Goal: Task Accomplishment & Management: Manage account settings

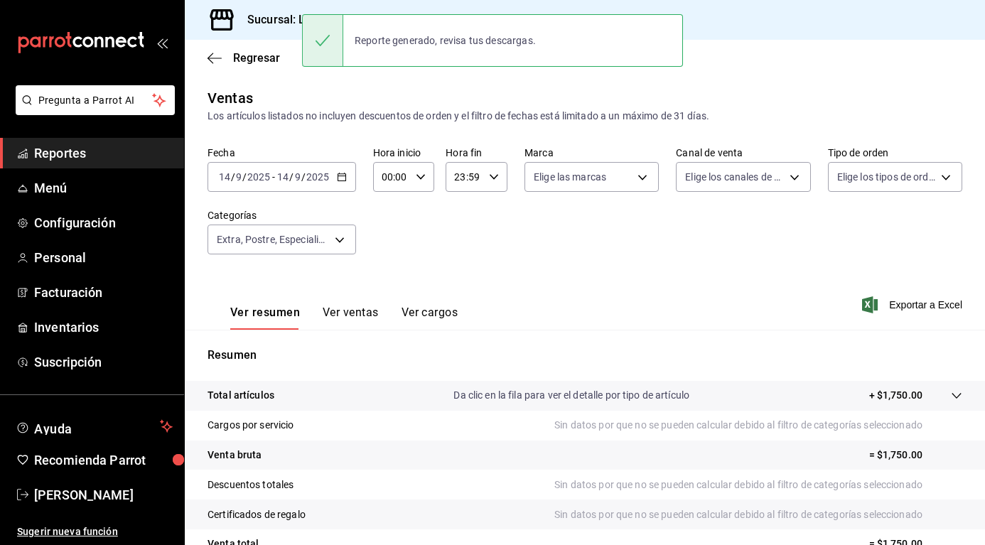
scroll to position [71, 0]
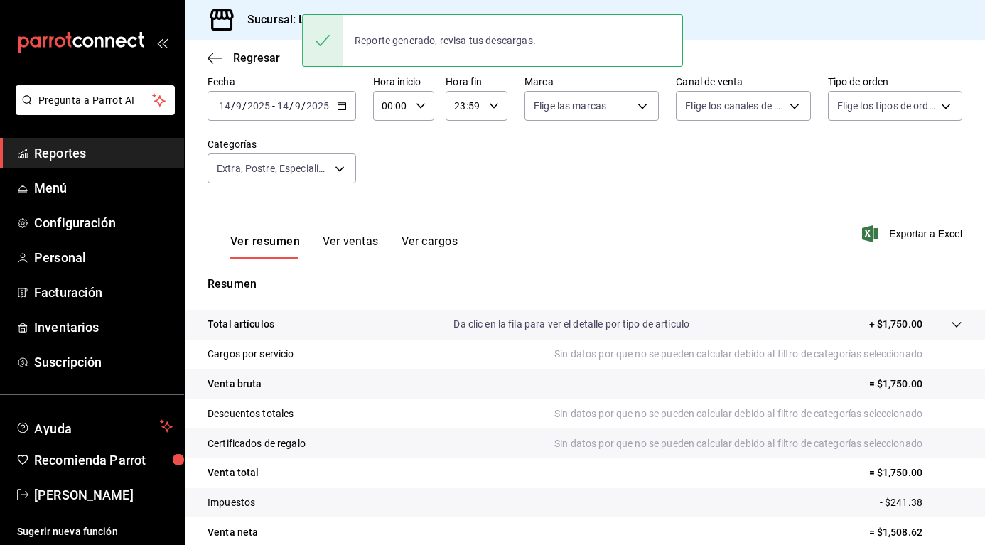
click at [378, 195] on div "Fecha [DATE] [DATE] - [DATE] [DATE] Hora inicio 00:00 Hora inicio Hora fin 23:5…" at bounding box center [584, 137] width 755 height 125
click at [342, 171] on body "Pregunta a Parrot AI Reportes Menú Configuración Personal Facturación Inventari…" at bounding box center [492, 272] width 985 height 545
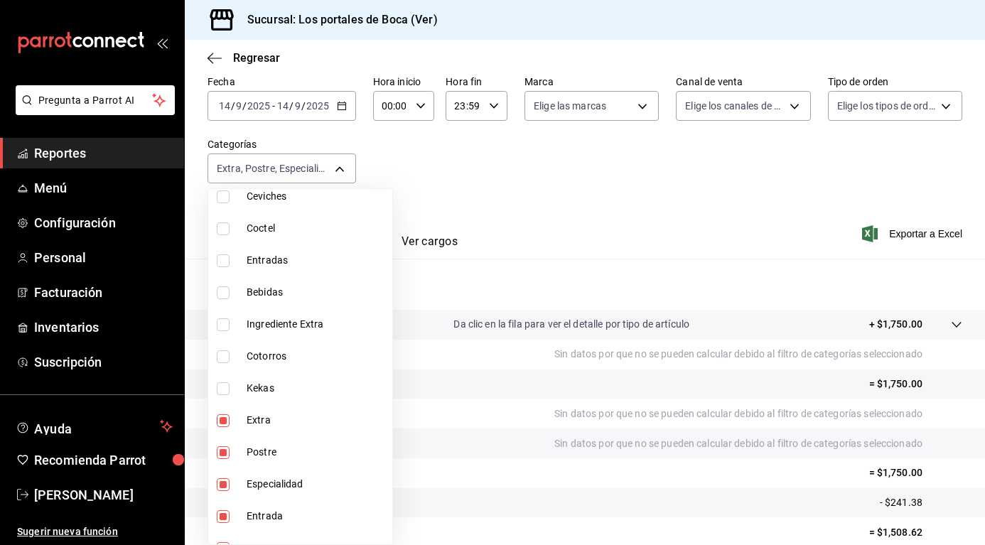
scroll to position [910, 0]
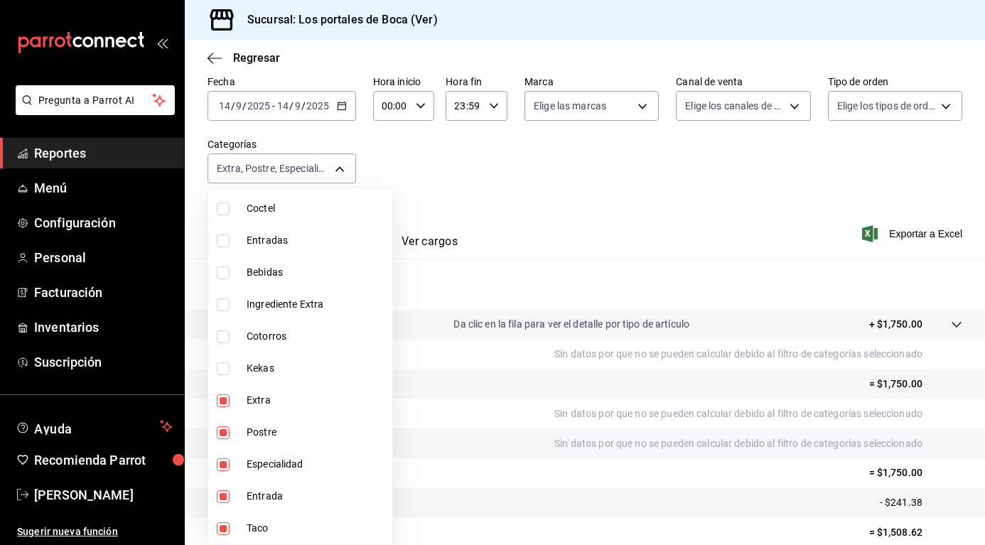
click at [228, 404] on input "checkbox" at bounding box center [223, 400] width 13 height 13
checkbox input "false"
type input "8be1a67e-c1d9-45d0-8acd-d9888d76f120,b91dff45-87de-4512-a91d-f8eb587d86cf,9d7cf…"
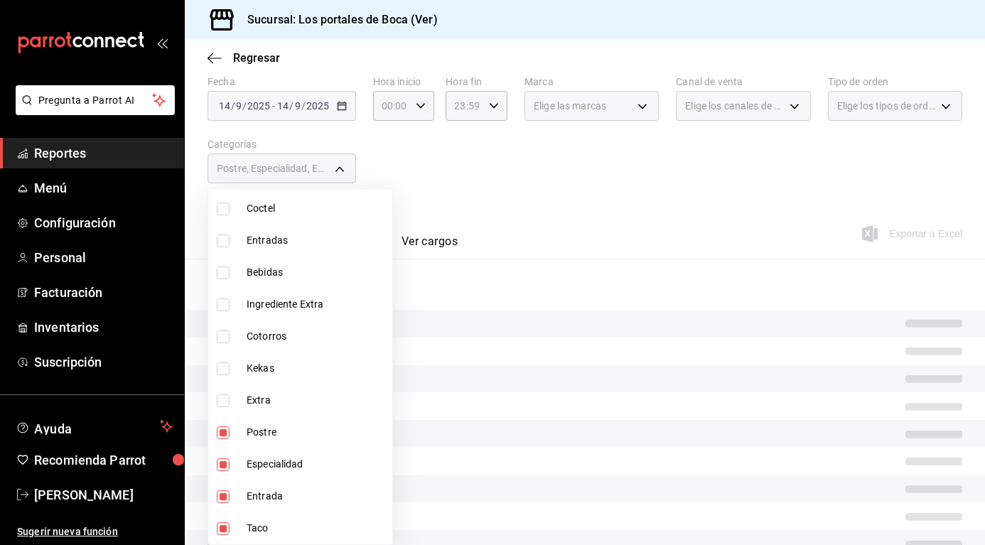
drag, startPoint x: 223, startPoint y: 433, endPoint x: 232, endPoint y: 455, distance: 23.6
click at [222, 433] on input "checkbox" at bounding box center [223, 432] width 13 height 13
checkbox input "false"
type input "8be1a67e-c1d9-45d0-8acd-d9888d76f120,b91dff45-87de-4512-a91d-f8eb587d86cf,9d7cf…"
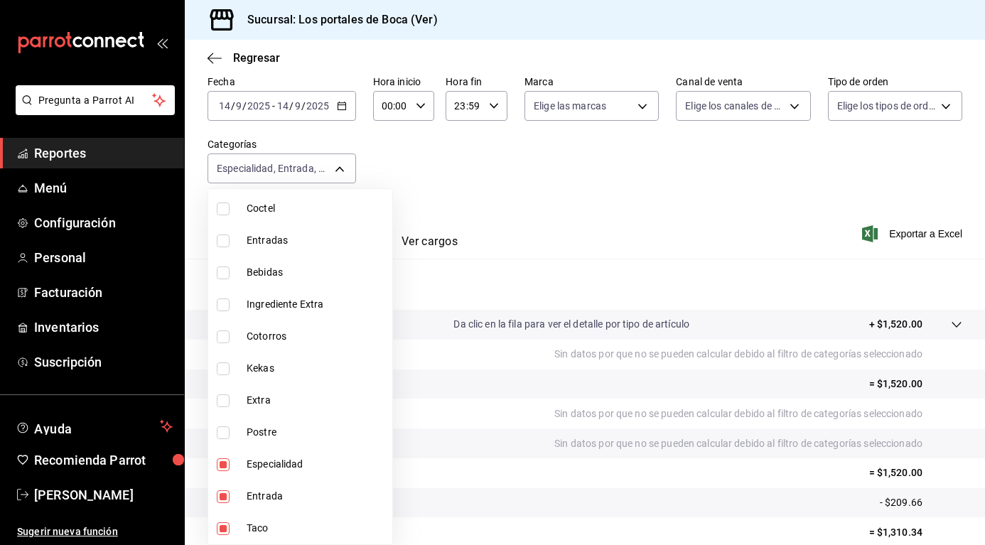
click at [219, 465] on input "checkbox" at bounding box center [223, 464] width 13 height 13
checkbox input "false"
type input "8be1a67e-c1d9-45d0-8acd-d9888d76f120,b91dff45-87de-4512-a91d-f8eb587d86cf"
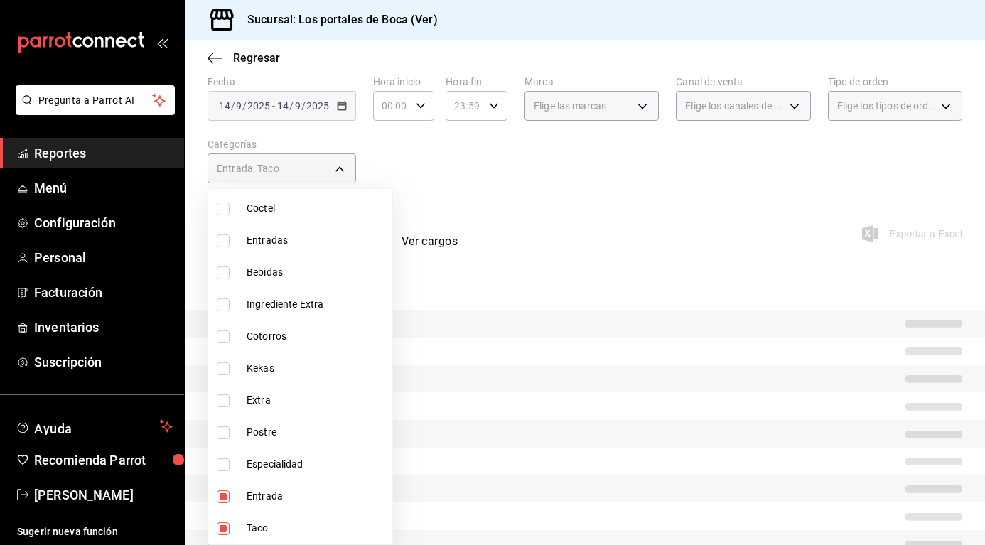
click at [228, 497] on input "checkbox" at bounding box center [223, 496] width 13 height 13
checkbox input "false"
type input "8be1a67e-c1d9-45d0-8acd-d9888d76f120"
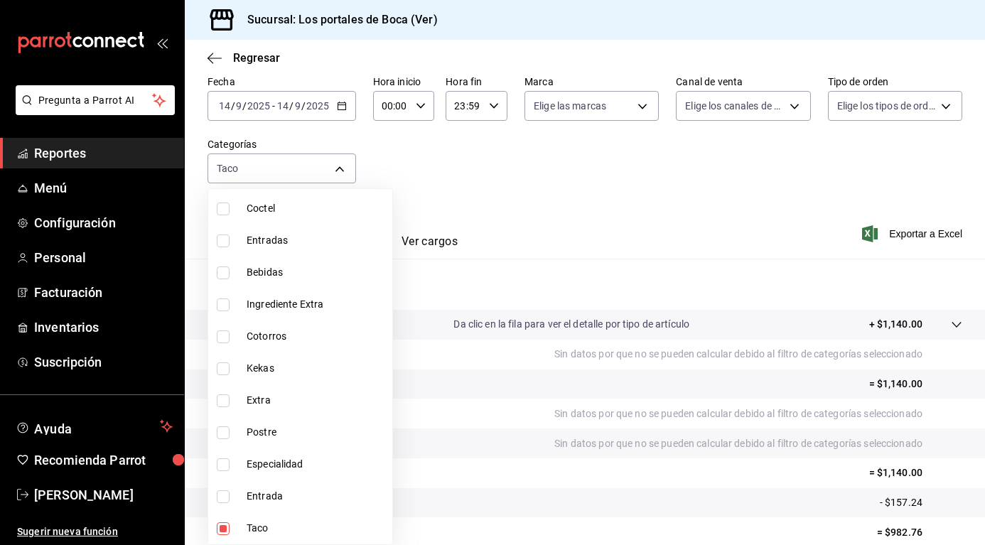
click at [226, 529] on input "checkbox" at bounding box center [223, 528] width 13 height 13
checkbox input "false"
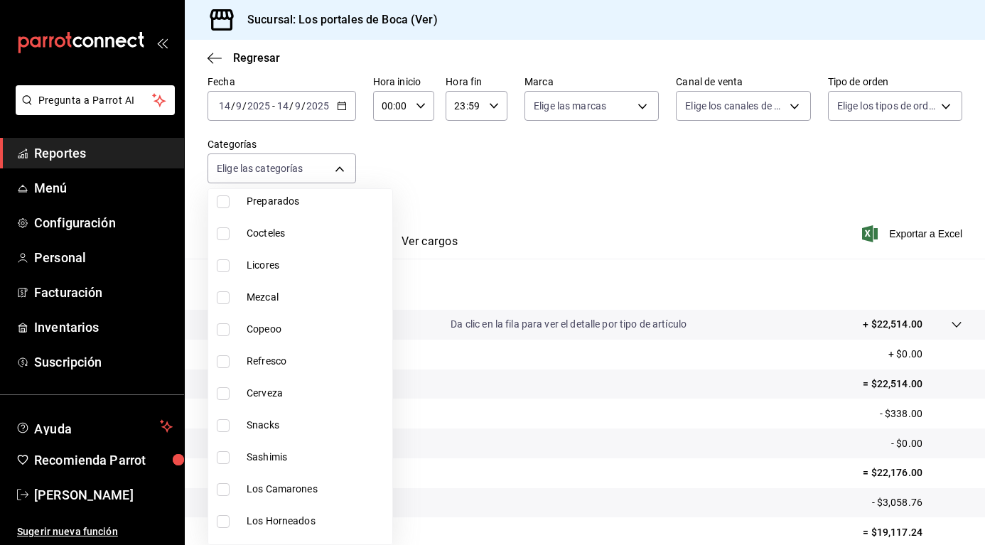
scroll to position [142, 0]
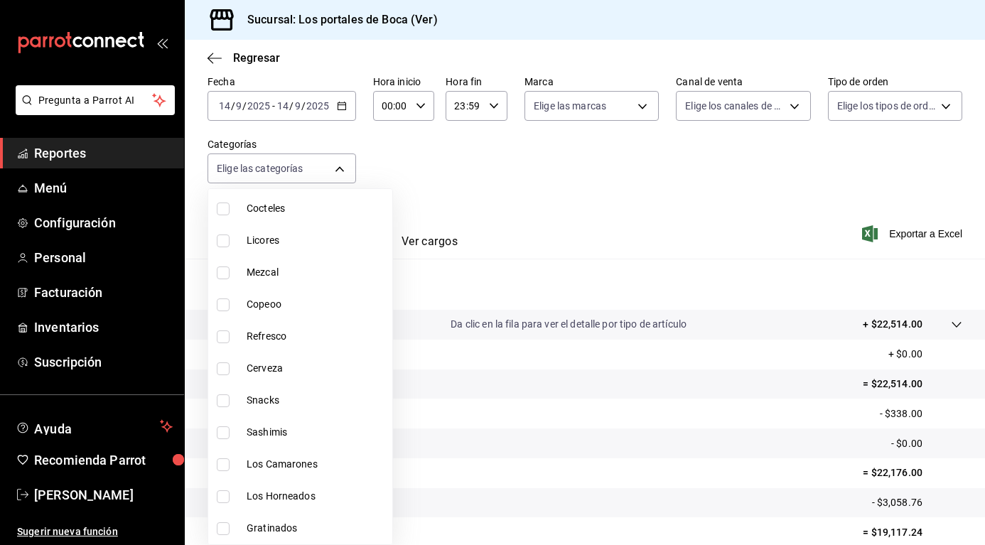
click at [298, 397] on span "Snacks" at bounding box center [317, 400] width 140 height 15
type input "b85eb0da-0072-4fb0-a011-dd517b230770"
checkbox input "true"
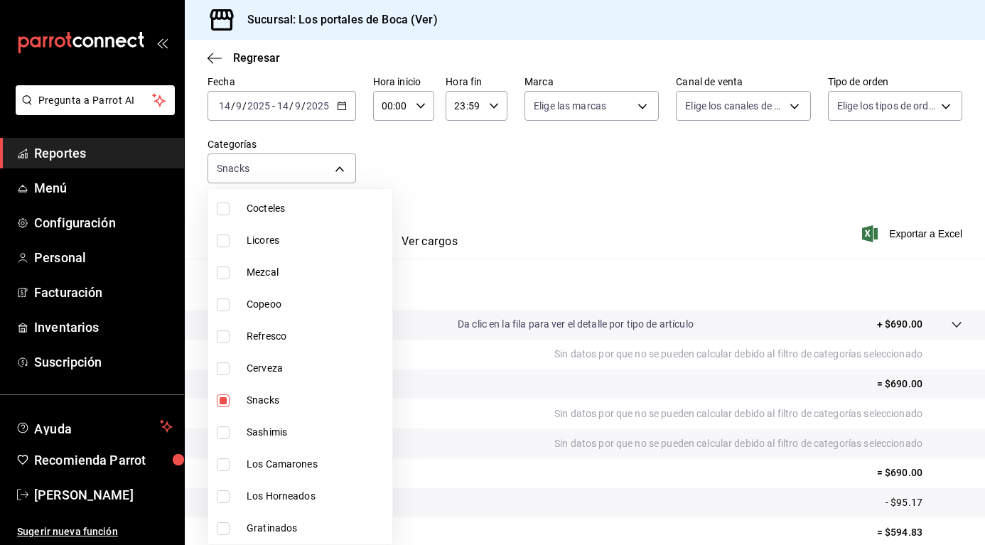
click at [286, 431] on span "Sashimis" at bounding box center [317, 432] width 140 height 15
type input "b85eb0da-0072-4fb0-a011-dd517b230770,c5bde795-9ce8-45b7-bcae-1904cb50fcb1"
checkbox input "true"
click at [298, 464] on span "Los Camarones" at bounding box center [317, 464] width 140 height 15
type input "b85eb0da-0072-4fb0-a011-dd517b230770,c5bde795-9ce8-45b7-bcae-1904cb50fcb1,8477d…"
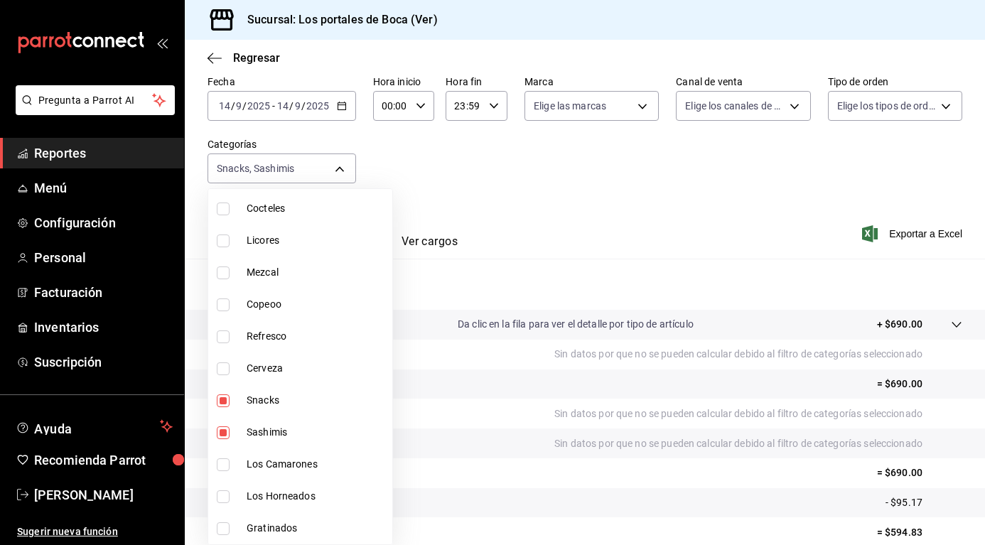
checkbox input "true"
click at [303, 497] on span "Los Horneados" at bounding box center [317, 496] width 140 height 15
type input "b85eb0da-0072-4fb0-a011-dd517b230770,c5bde795-9ce8-45b7-bcae-1904cb50fcb1,8477d…"
checkbox input "true"
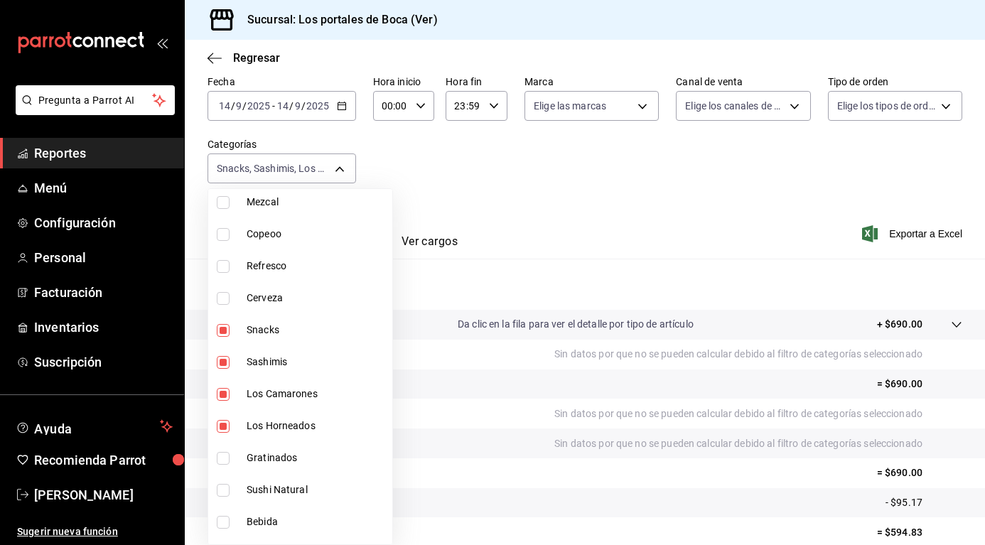
scroll to position [213, 0]
drag, startPoint x: 304, startPoint y: 456, endPoint x: 311, endPoint y: 473, distance: 17.5
click at [306, 455] on span "Gratinados" at bounding box center [317, 457] width 140 height 15
type input "b85eb0da-0072-4fb0-a011-dd517b230770,c5bde795-9ce8-45b7-bcae-1904cb50fcb1,8477d…"
checkbox input "true"
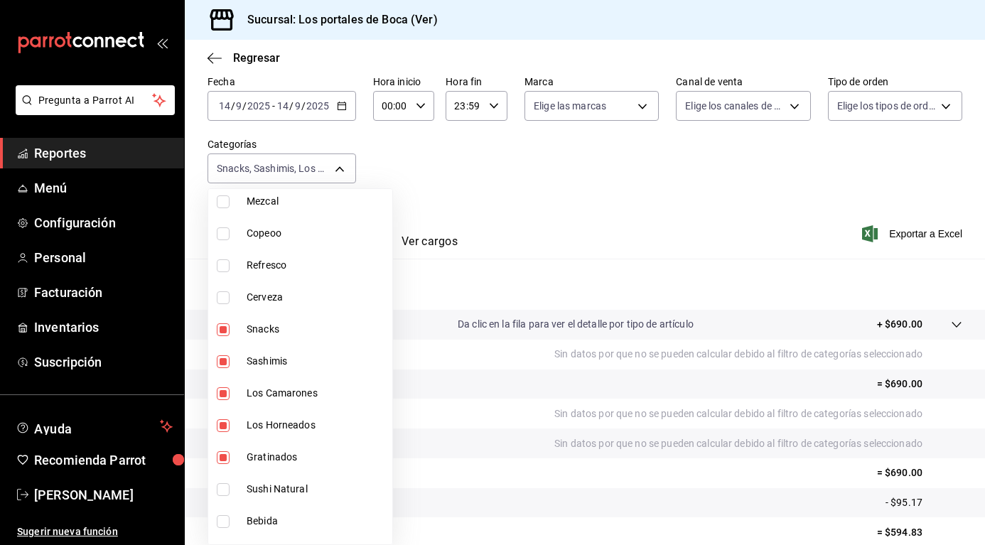
click at [310, 493] on span "Sushi Natural" at bounding box center [317, 489] width 140 height 15
type input "b85eb0da-0072-4fb0-a011-dd517b230770,c5bde795-9ce8-45b7-bcae-1904cb50fcb1,8477d…"
checkbox input "true"
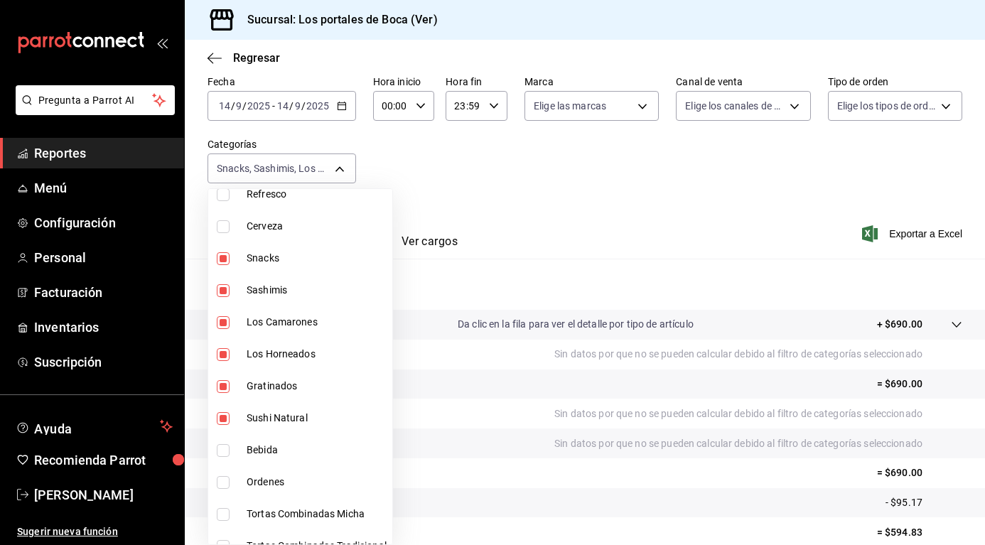
click at [632, 199] on div at bounding box center [492, 272] width 985 height 545
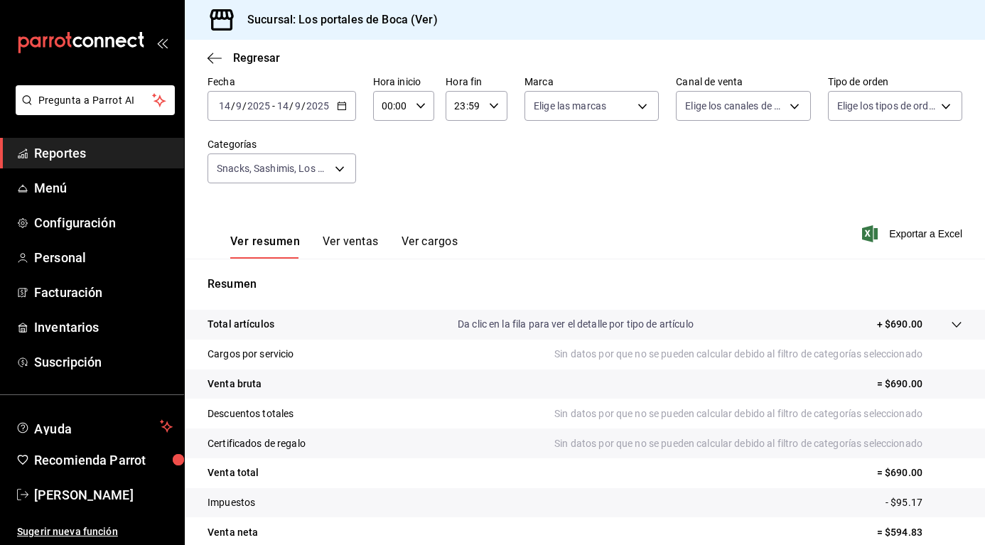
click at [344, 114] on div "[DATE] [DATE] - [DATE] [DATE]" at bounding box center [281, 106] width 149 height 30
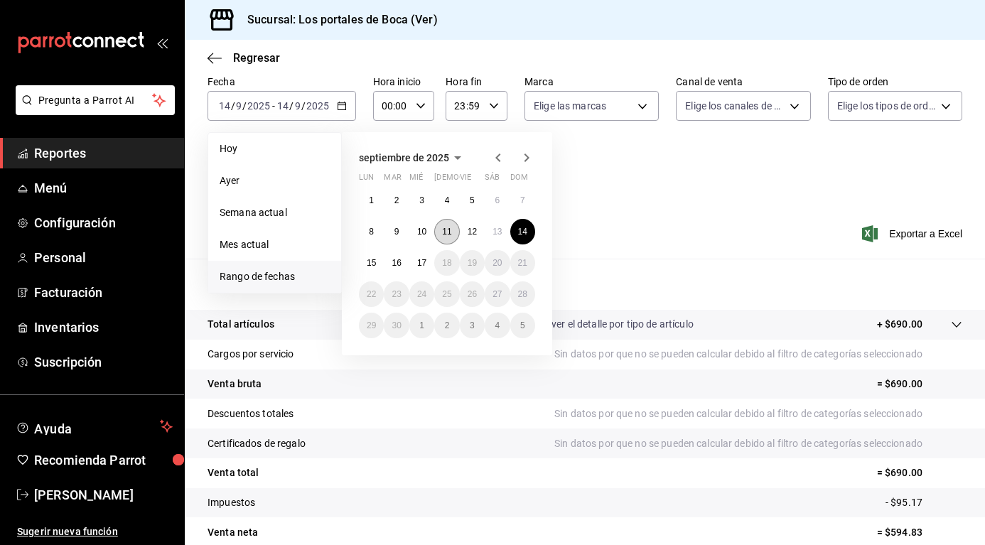
click at [445, 228] on abbr "11" at bounding box center [446, 232] width 9 height 10
click at [450, 233] on abbr "11" at bounding box center [446, 232] width 9 height 10
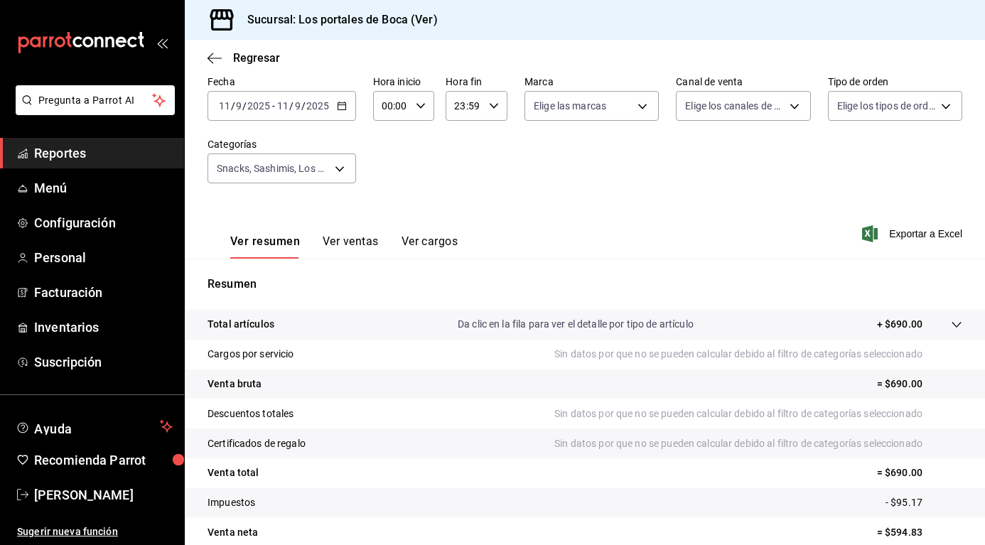
click at [448, 234] on button "Ver cargos" at bounding box center [429, 246] width 57 height 24
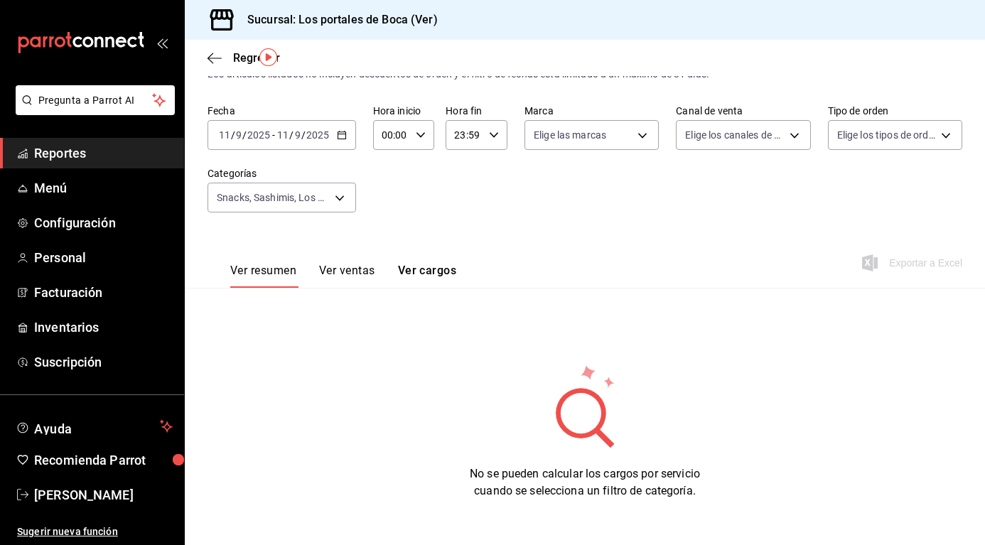
scroll to position [41, 0]
click at [369, 269] on button "Ver ventas" at bounding box center [347, 276] width 56 height 24
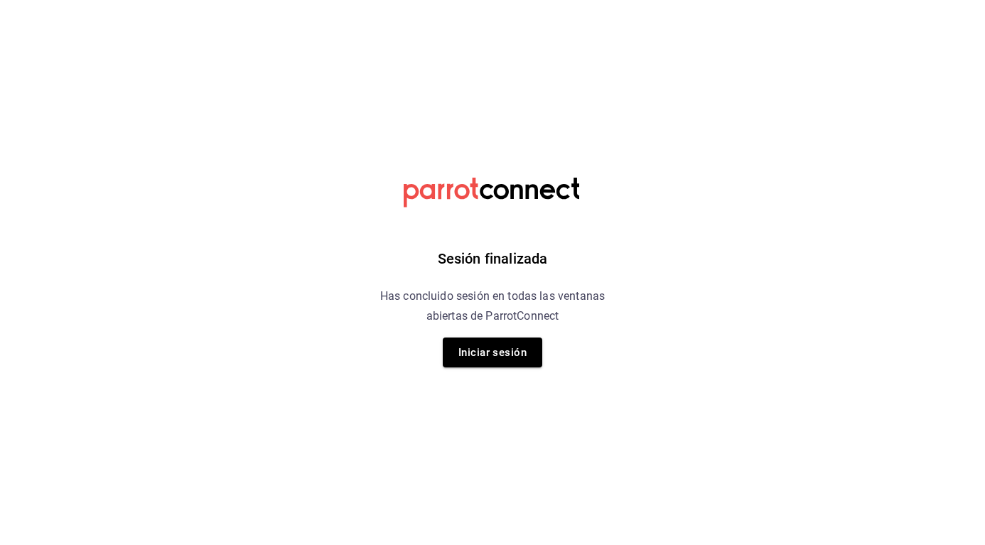
drag, startPoint x: 499, startPoint y: 362, endPoint x: 490, endPoint y: 348, distance: 16.9
click at [496, 357] on button "Iniciar sesión" at bounding box center [492, 353] width 99 height 30
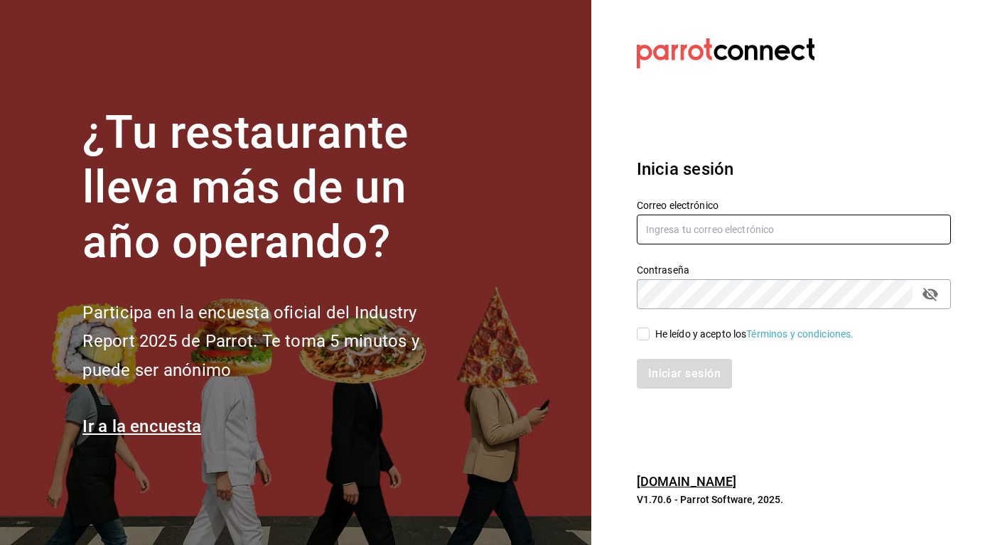
type input "adri.quintero@hotmail.com"
click at [643, 338] on input "He leído y acepto los Términos y condiciones." at bounding box center [643, 334] width 13 height 13
checkbox input "true"
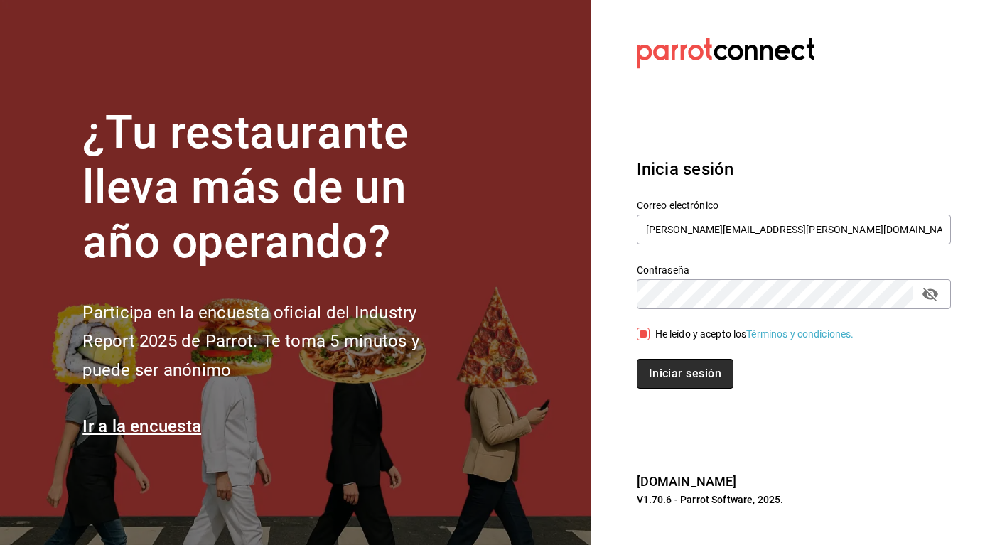
click at [653, 369] on button "Iniciar sesión" at bounding box center [685, 374] width 97 height 30
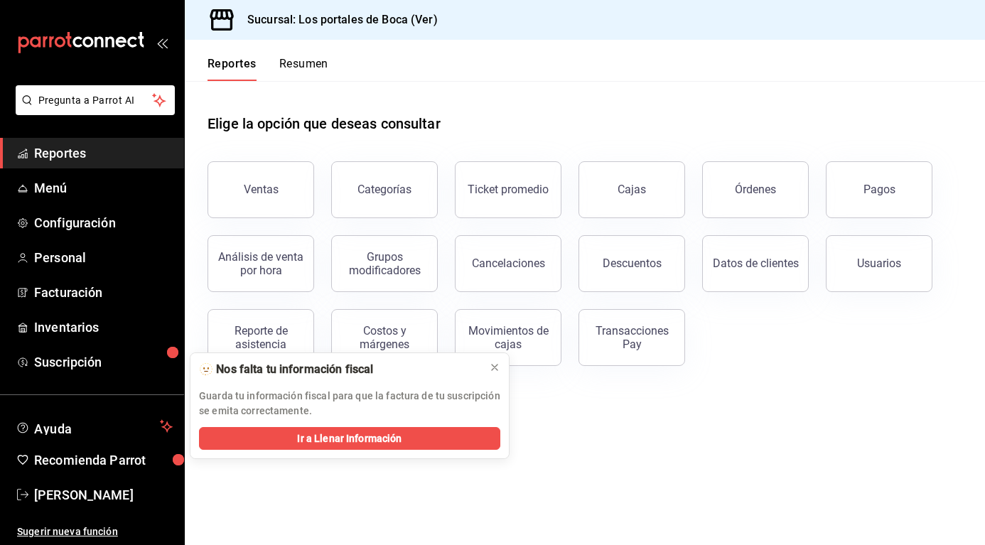
click at [875, 270] on button "Usuarios" at bounding box center [879, 263] width 107 height 57
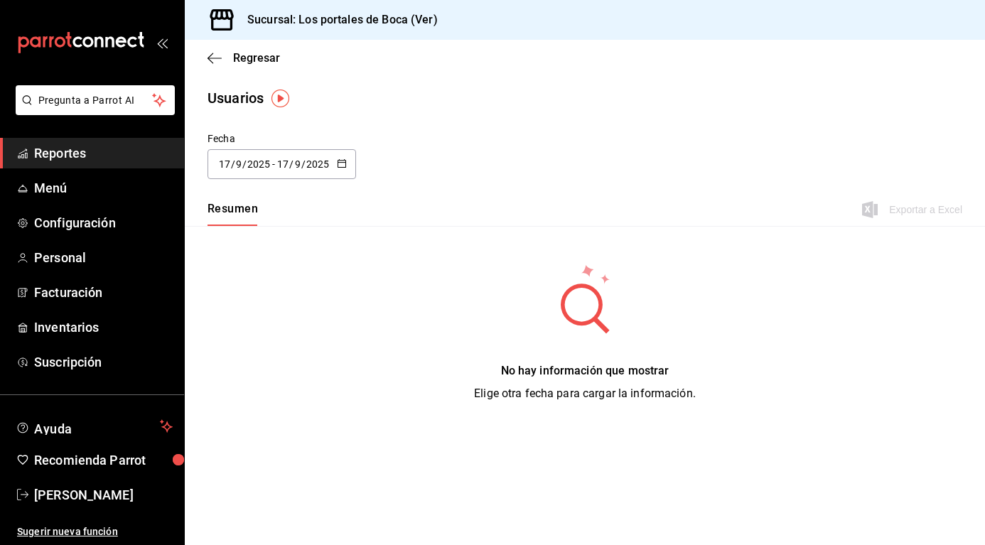
drag, startPoint x: 338, startPoint y: 164, endPoint x: 346, endPoint y: 162, distance: 8.8
click at [340, 163] on icon "button" at bounding box center [342, 163] width 10 height 10
click at [291, 364] on li "Rango de fechas" at bounding box center [274, 369] width 134 height 32
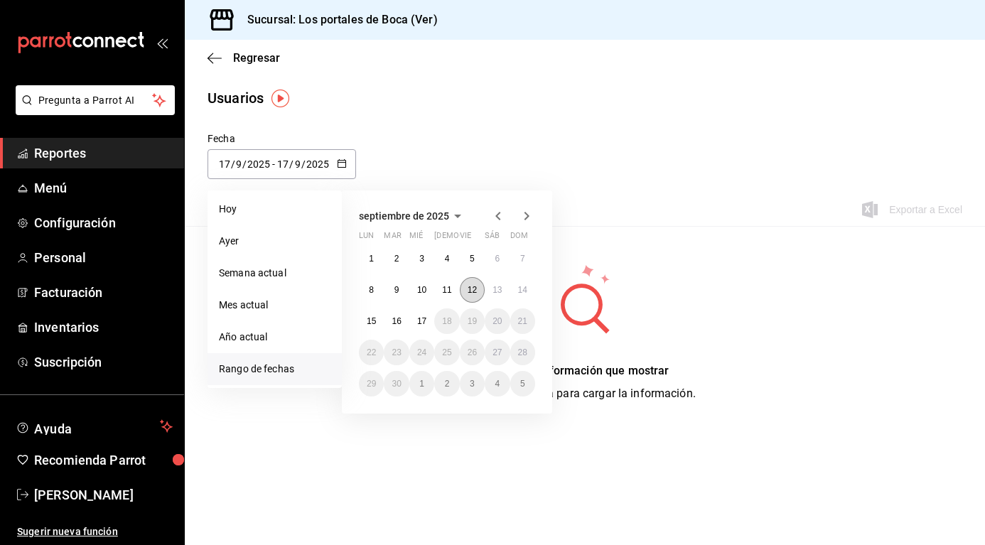
click at [472, 293] on abbr "12" at bounding box center [472, 290] width 9 height 10
click at [473, 291] on abbr "12" at bounding box center [472, 290] width 9 height 10
type input "[DATE]"
type input "12"
type input "[DATE]"
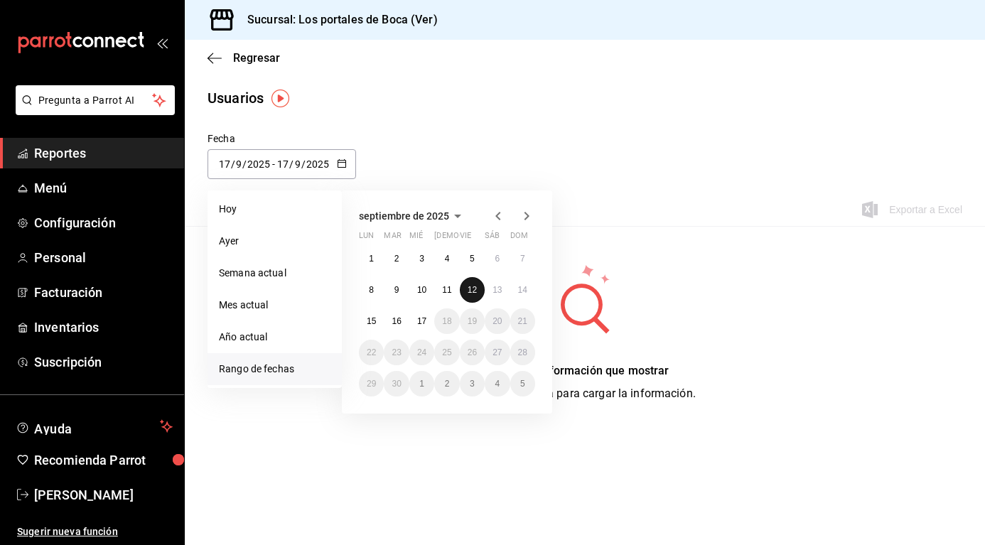
type input "12"
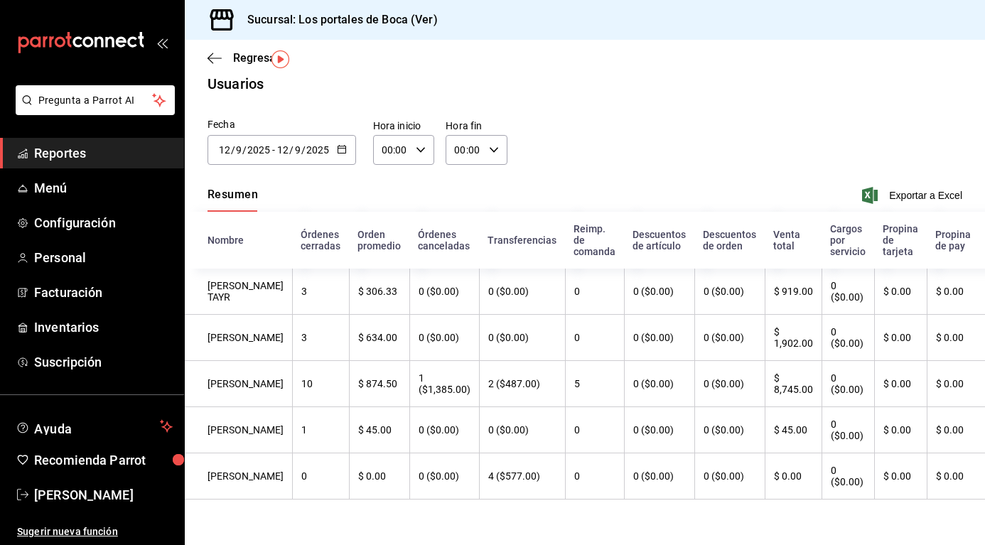
scroll to position [60, 0]
click at [337, 144] on icon "button" at bounding box center [342, 149] width 10 height 10
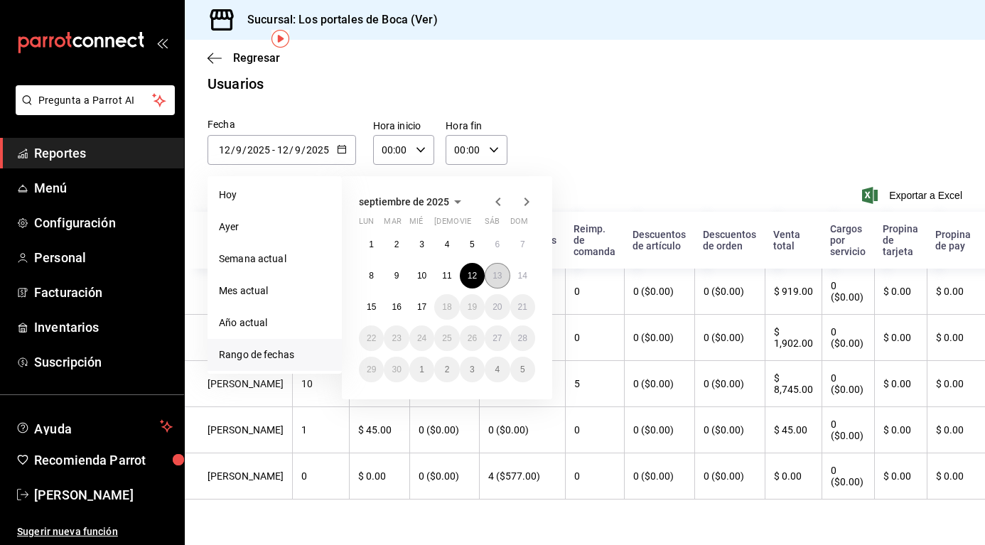
click at [500, 271] on abbr "13" at bounding box center [496, 276] width 9 height 10
click at [495, 271] on abbr "13" at bounding box center [496, 276] width 9 height 10
type input "[DATE]"
type input "13"
type input "[DATE]"
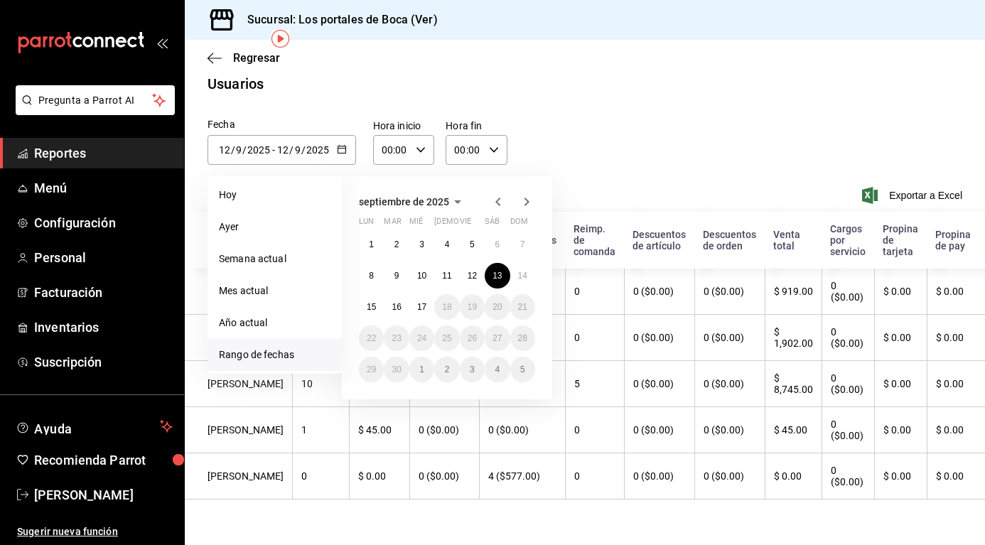
type input "13"
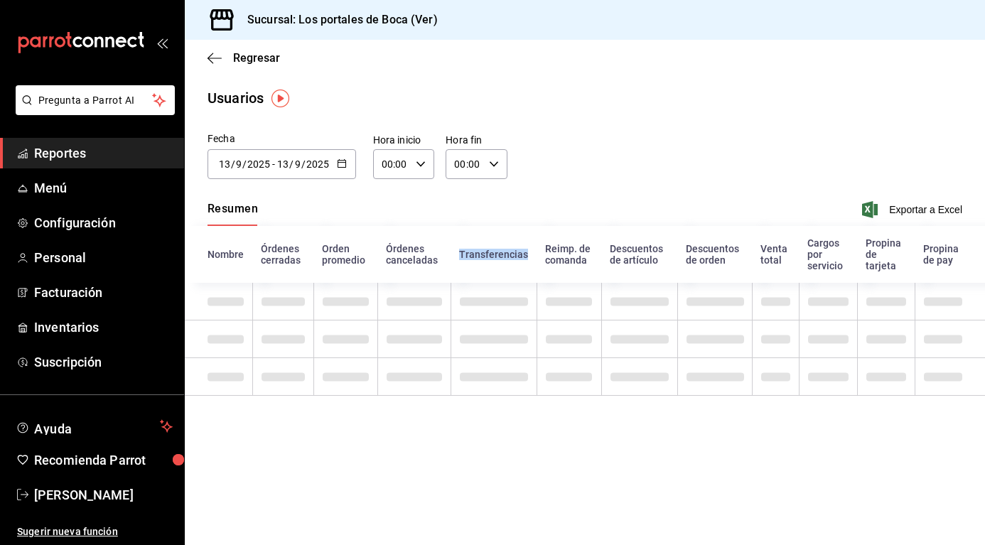
click at [495, 227] on th "Transferencias" at bounding box center [494, 254] width 86 height 57
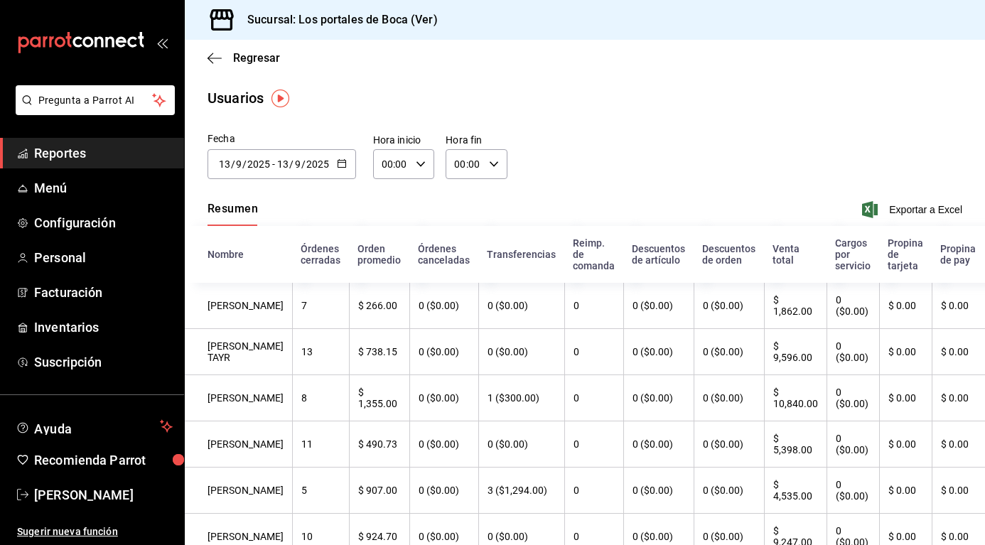
click at [704, 136] on div "Fecha [DATE] [DATE] - [DATE] [DATE] [DATE] lun mar mié jue vie sáb dom 1 2 3 4 …" at bounding box center [585, 163] width 800 height 65
click at [340, 166] on \(Stroke\) "button" at bounding box center [342, 164] width 9 height 8
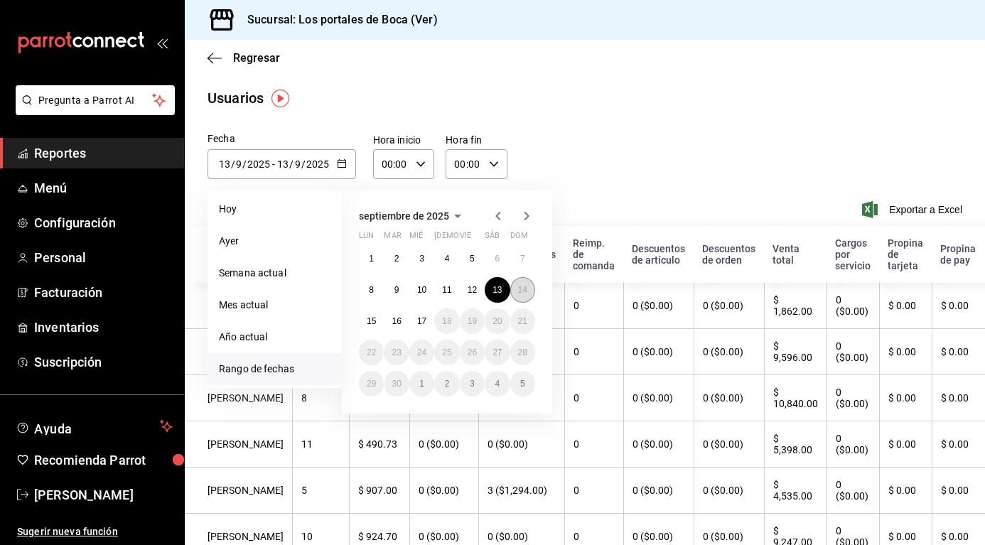
click at [516, 291] on button "14" at bounding box center [522, 290] width 25 height 26
click at [518, 291] on abbr "14" at bounding box center [522, 290] width 9 height 10
type input "[DATE]"
type input "14"
type input "[DATE]"
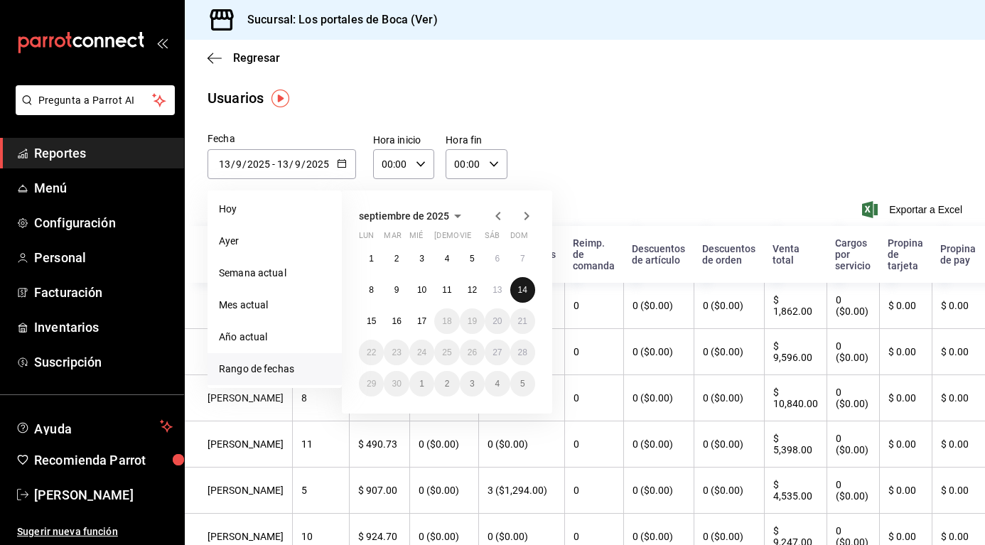
type input "14"
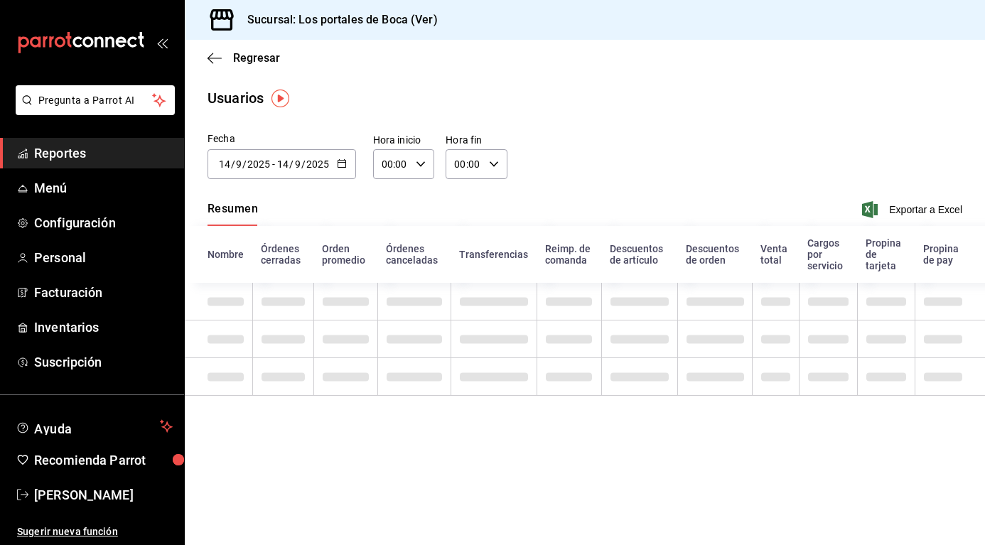
click at [518, 292] on td at bounding box center [494, 302] width 86 height 38
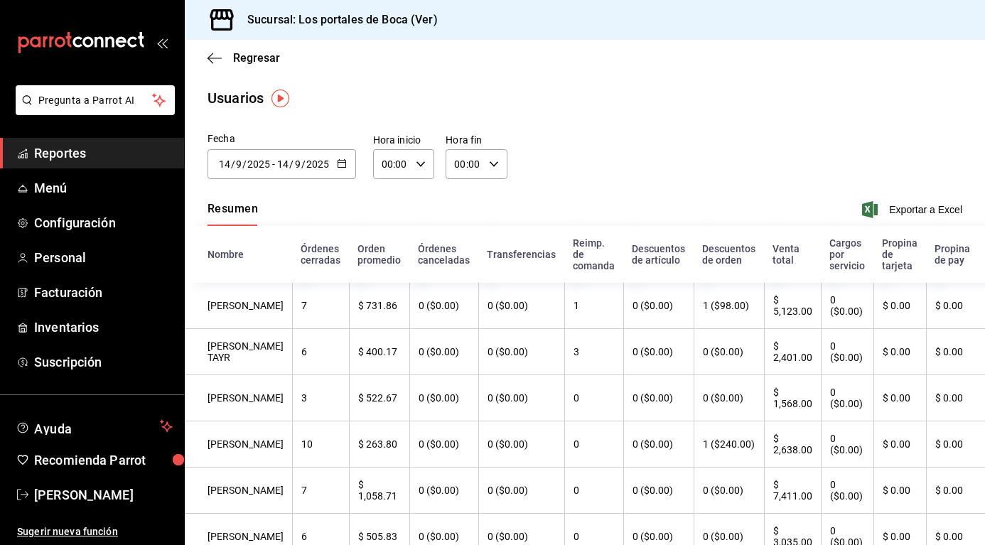
click at [339, 161] on icon "button" at bounding box center [342, 163] width 10 height 10
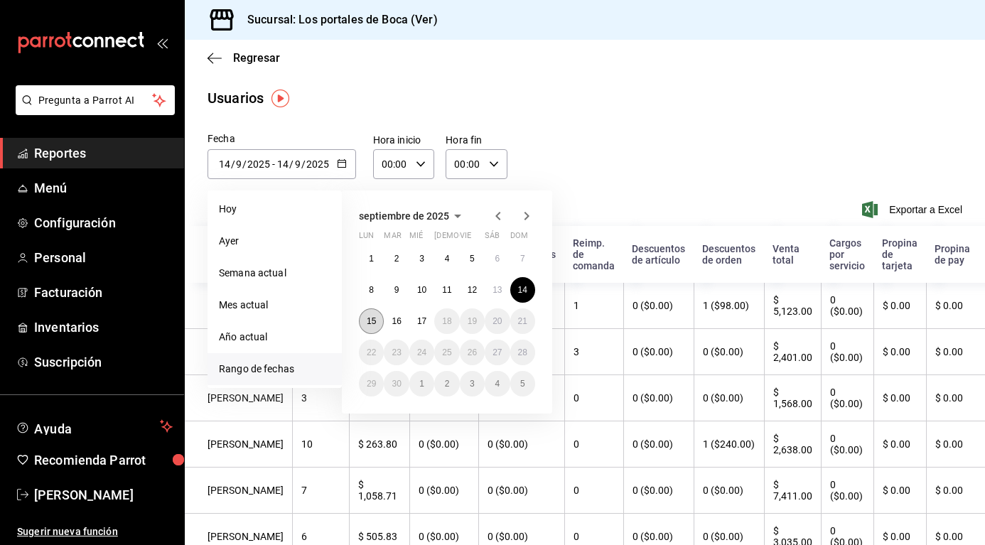
click at [367, 325] on abbr "15" at bounding box center [371, 321] width 9 height 10
type input "[DATE]"
type input "15"
type input "[DATE]"
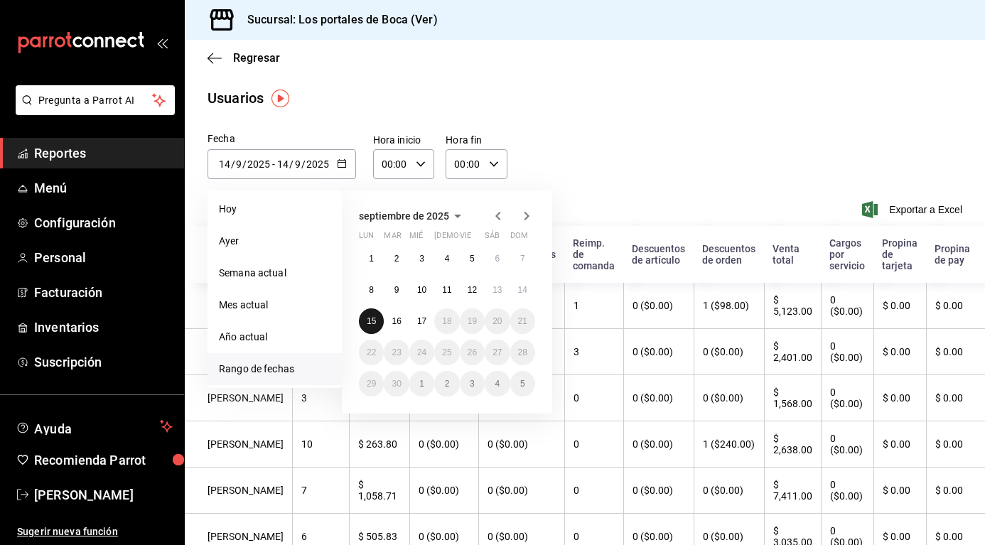
type input "15"
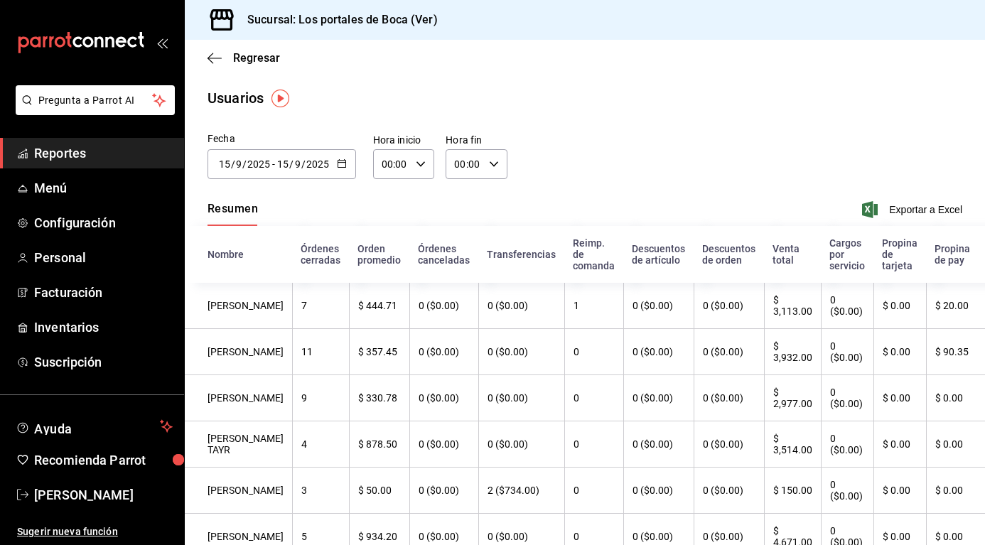
click at [345, 168] on button "button" at bounding box center [342, 164] width 10 height 12
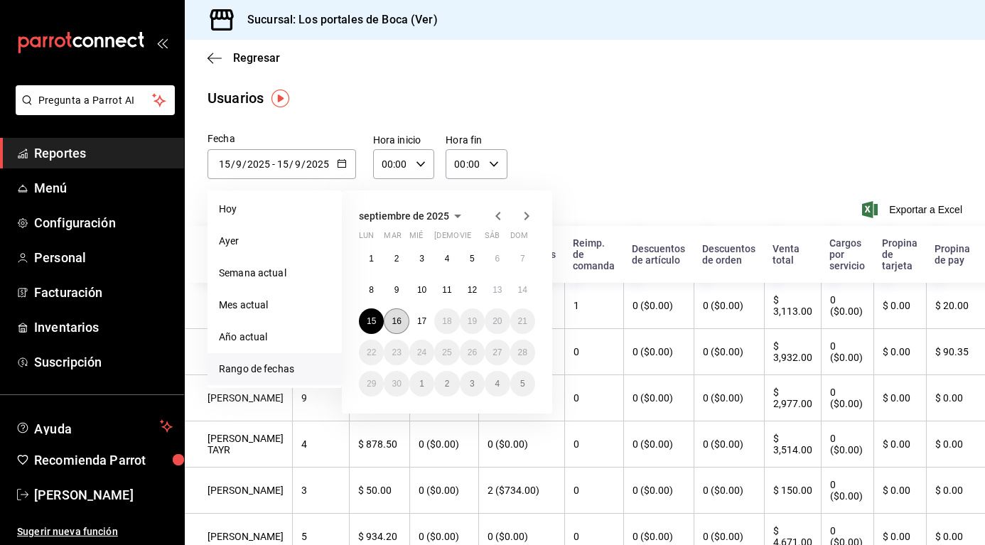
click at [393, 320] on abbr "16" at bounding box center [396, 321] width 9 height 10
click at [392, 320] on abbr "16" at bounding box center [396, 321] width 9 height 10
type input "[DATE]"
type input "16"
type input "[DATE]"
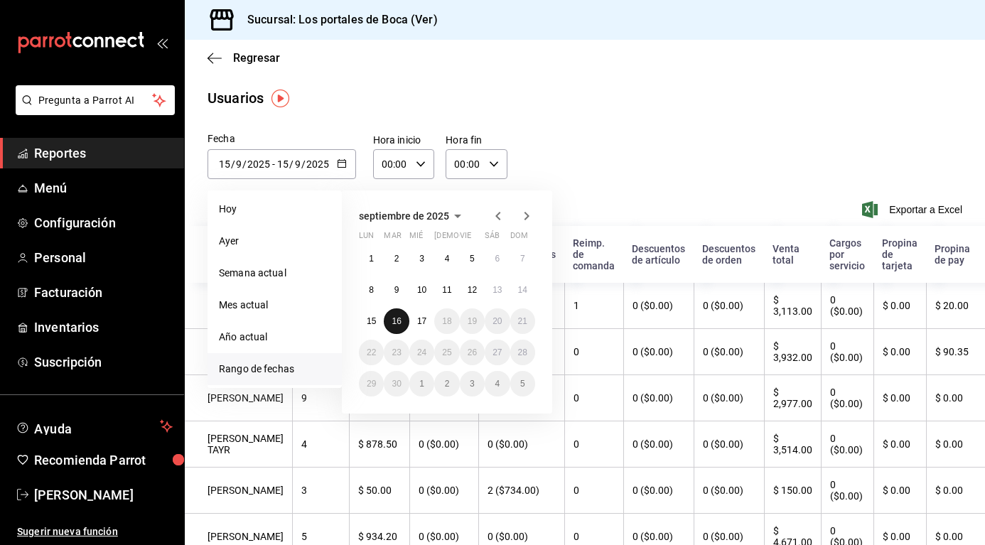
type input "16"
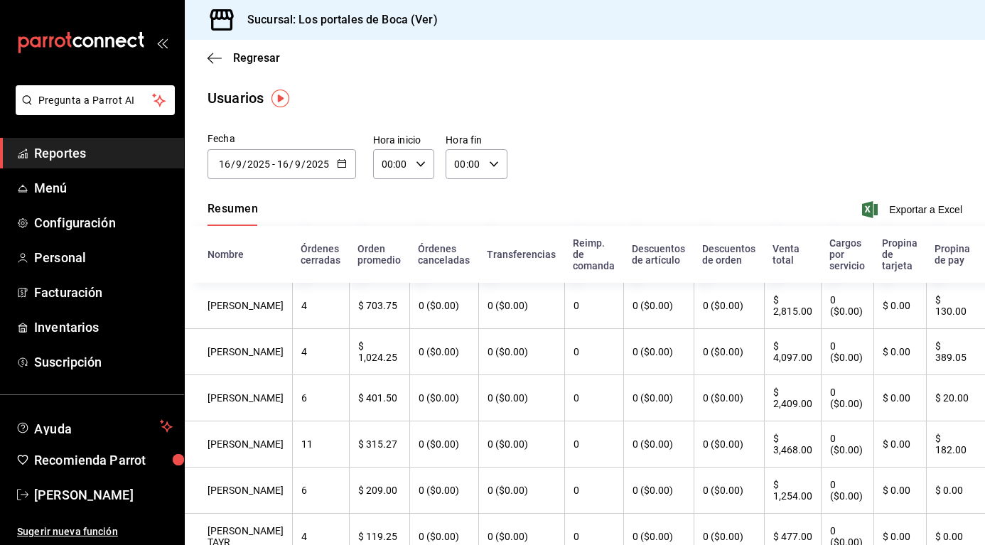
click at [586, 120] on main "Regresar Usuarios Fecha [DATE] [DATE] - [DATE] [DATE] [DATE] lun mar mié jue vi…" at bounding box center [585, 415] width 800 height 750
click at [92, 157] on span "Reportes" at bounding box center [103, 153] width 139 height 19
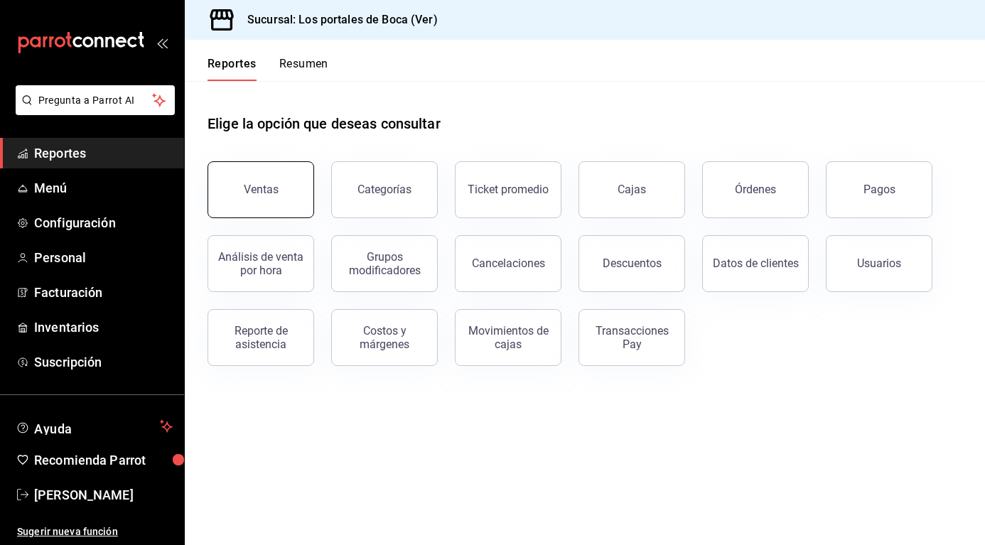
click at [239, 195] on button "Ventas" at bounding box center [260, 189] width 107 height 57
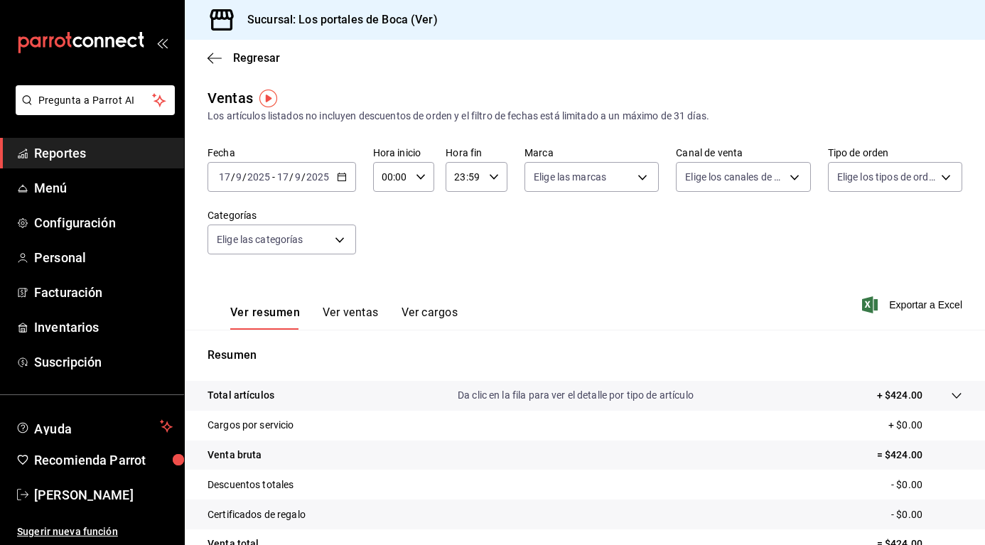
click at [338, 176] on \(Stroke\) "button" at bounding box center [342, 177] width 9 height 8
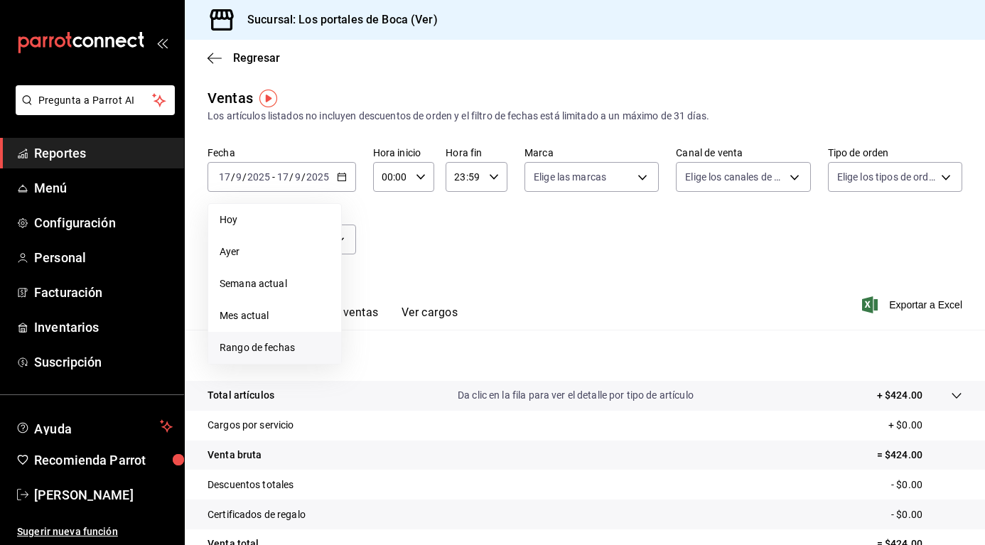
click at [279, 350] on span "Rango de fechas" at bounding box center [275, 347] width 110 height 15
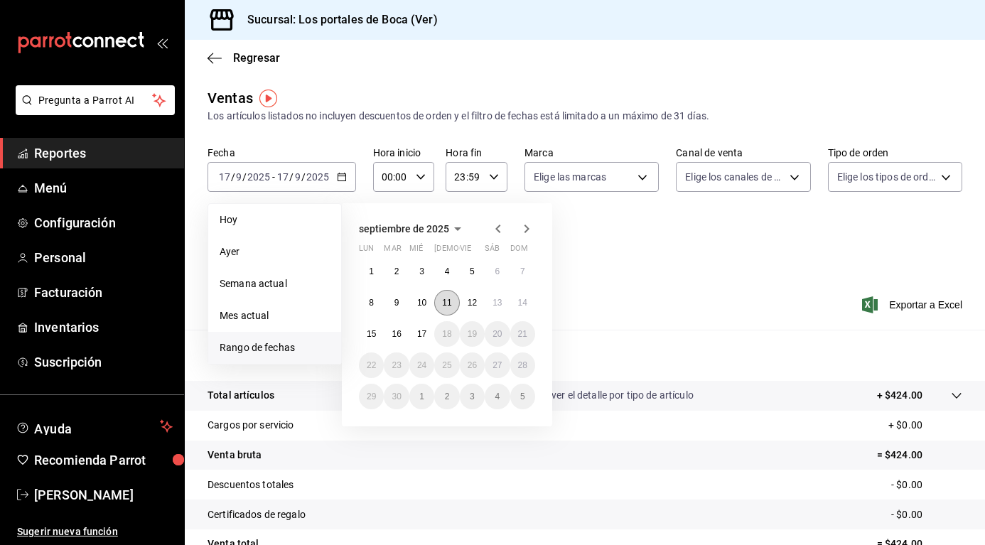
click at [439, 310] on button "11" at bounding box center [446, 303] width 25 height 26
click at [587, 279] on div "[DATE] lun mar mié jue vie sáb dom 1 2 3 4 5 6 7 8 9 10 11 12 13 14 15 16 17 18…" at bounding box center [466, 309] width 249 height 234
click at [449, 300] on abbr "11" at bounding box center [446, 303] width 9 height 10
click at [449, 300] on div "Ver resumen Ver ventas Ver cargos" at bounding box center [332, 308] width 250 height 41
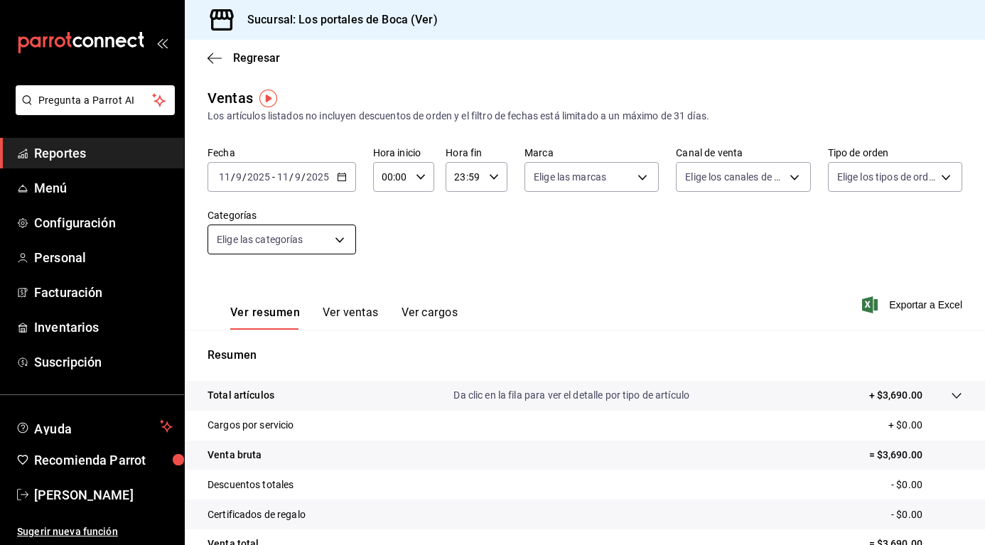
click at [328, 240] on body "Pregunta a Parrot AI Reportes Menú Configuración Personal Facturación Inventari…" at bounding box center [492, 272] width 985 height 545
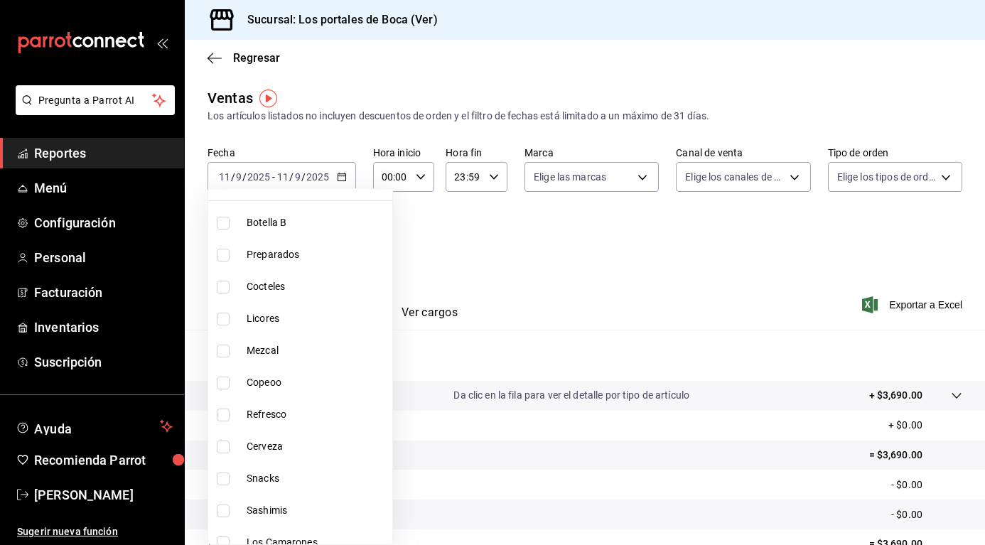
scroll to position [213, 0]
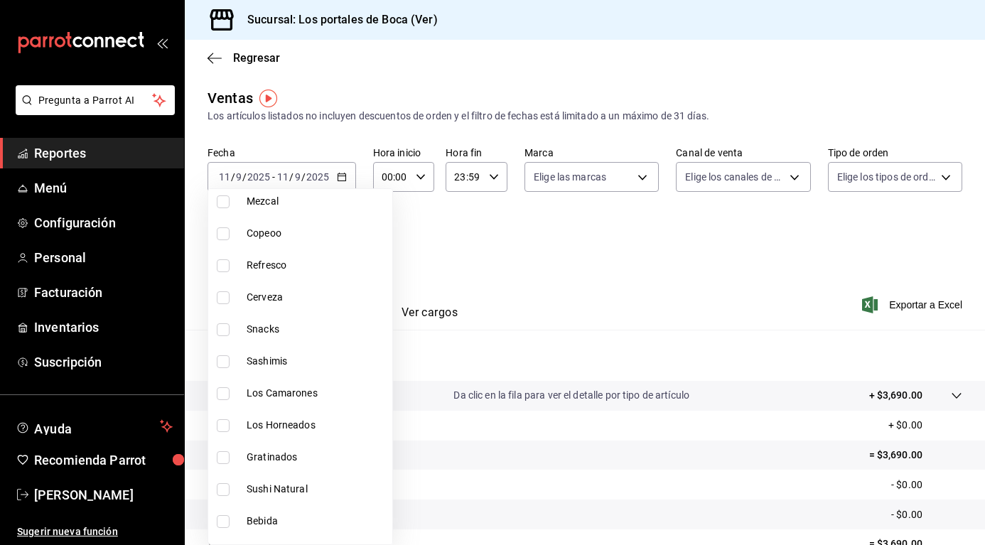
click at [313, 327] on span "Snacks" at bounding box center [317, 329] width 140 height 15
type input "b85eb0da-0072-4fb0-a011-dd517b230770"
checkbox input "true"
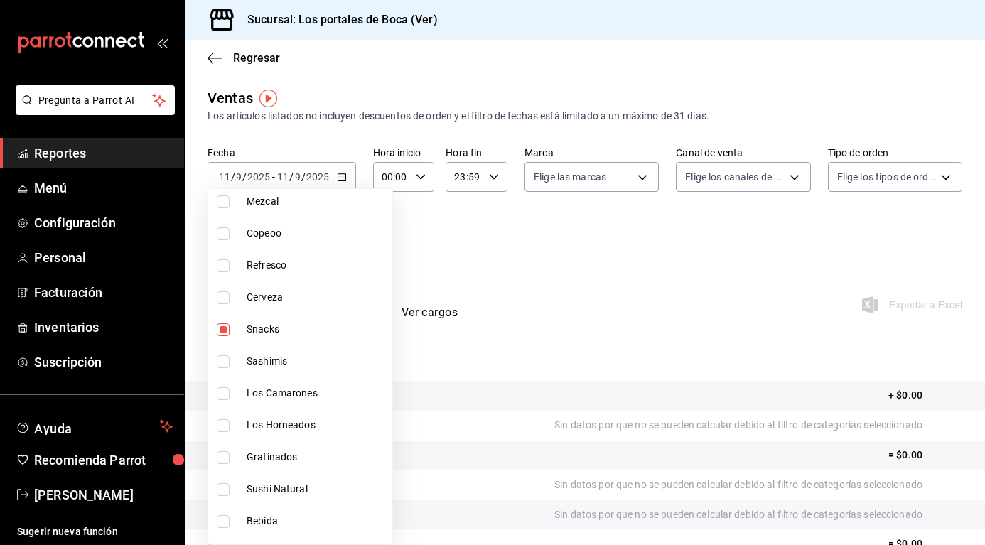
click at [297, 368] on span "Sashimis" at bounding box center [317, 361] width 140 height 15
type input "b85eb0da-0072-4fb0-a011-dd517b230770,c5bde795-9ce8-45b7-bcae-1904cb50fcb1"
checkbox input "true"
drag, startPoint x: 308, startPoint y: 394, endPoint x: 293, endPoint y: 435, distance: 43.2
click at [308, 396] on span "Los Camarones" at bounding box center [317, 393] width 140 height 15
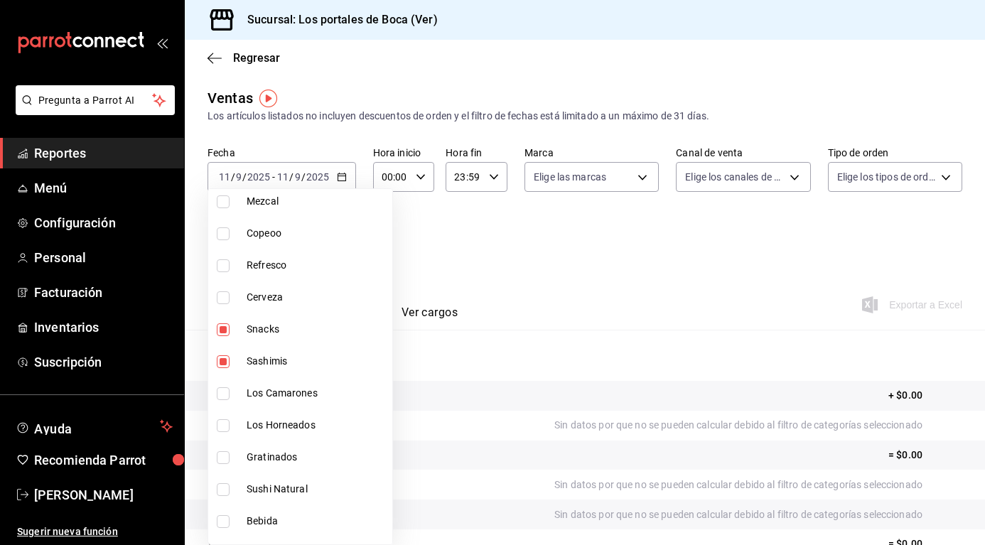
type input "b85eb0da-0072-4fb0-a011-dd517b230770,c5bde795-9ce8-45b7-bcae-1904cb50fcb1,8477d…"
checkbox input "true"
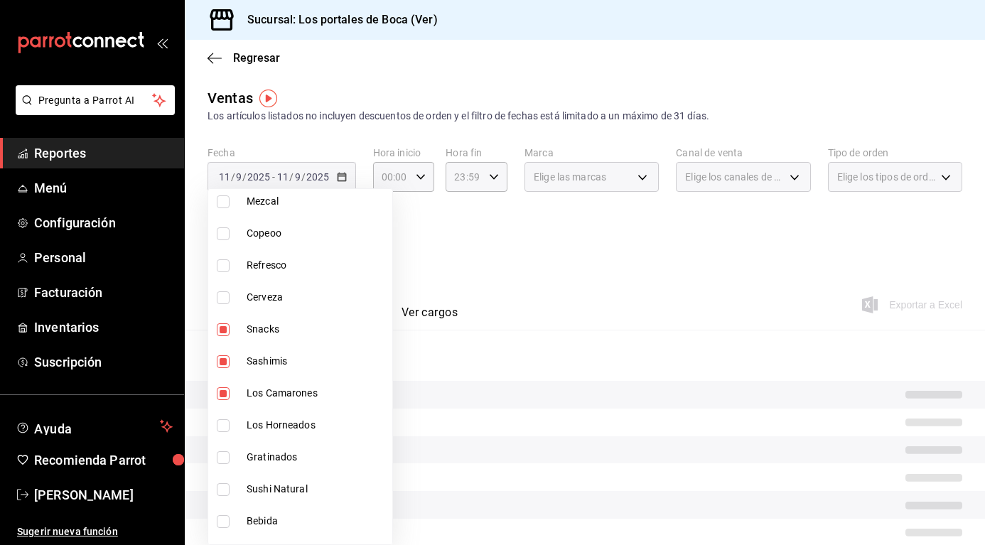
click at [293, 435] on li "Los Horneados" at bounding box center [300, 425] width 184 height 32
type input "b85eb0da-0072-4fb0-a011-dd517b230770,c5bde795-9ce8-45b7-bcae-1904cb50fcb1,8477d…"
checkbox input "true"
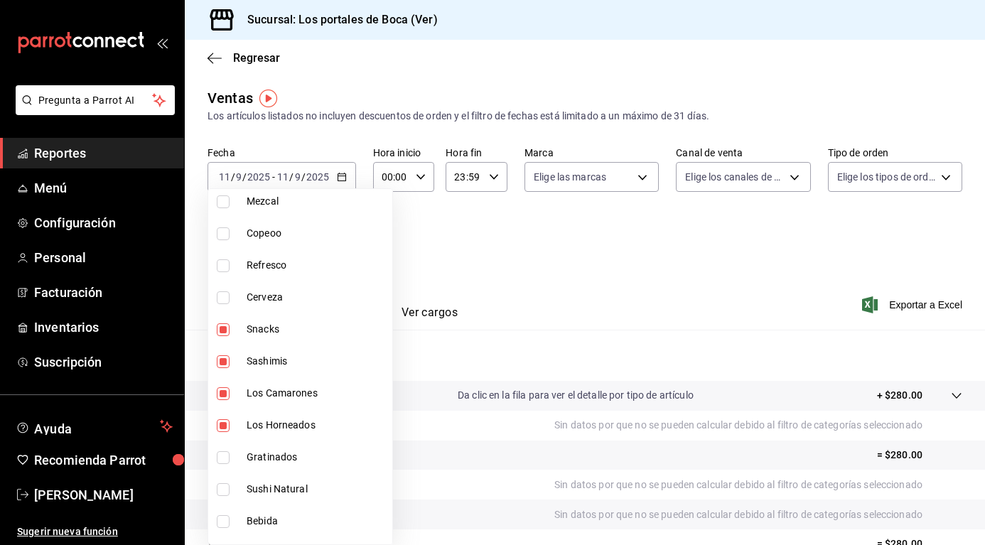
drag, startPoint x: 288, startPoint y: 453, endPoint x: 293, endPoint y: 475, distance: 23.3
click at [288, 452] on span "Gratinados" at bounding box center [317, 457] width 140 height 15
type input "b85eb0da-0072-4fb0-a011-dd517b230770,c5bde795-9ce8-45b7-bcae-1904cb50fcb1,8477d…"
checkbox input "true"
click at [296, 489] on span "Sushi Natural" at bounding box center [317, 489] width 140 height 15
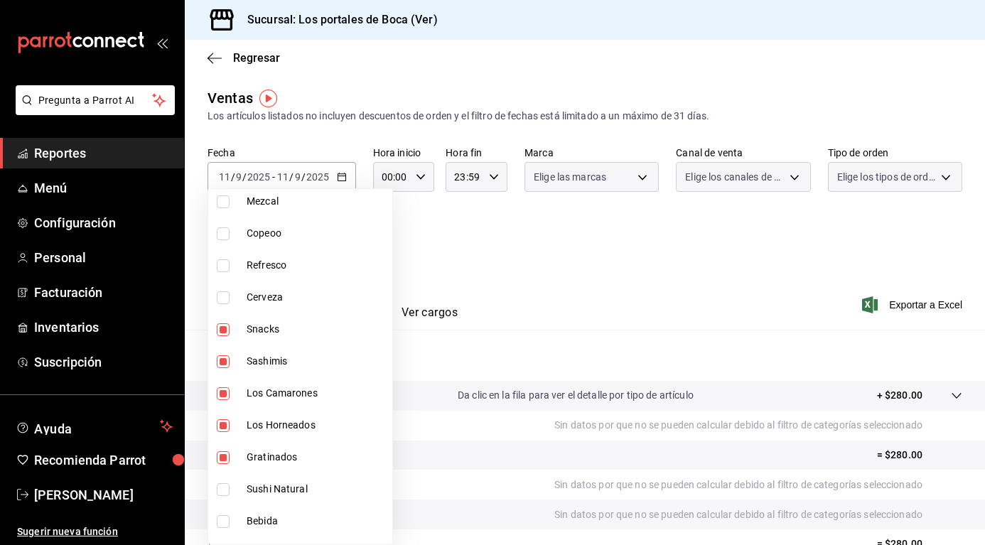
type input "b85eb0da-0072-4fb0-a011-dd517b230770,c5bde795-9ce8-45b7-bcae-1904cb50fcb1,8477d…"
checkbox input "true"
click at [682, 299] on div at bounding box center [492, 272] width 985 height 545
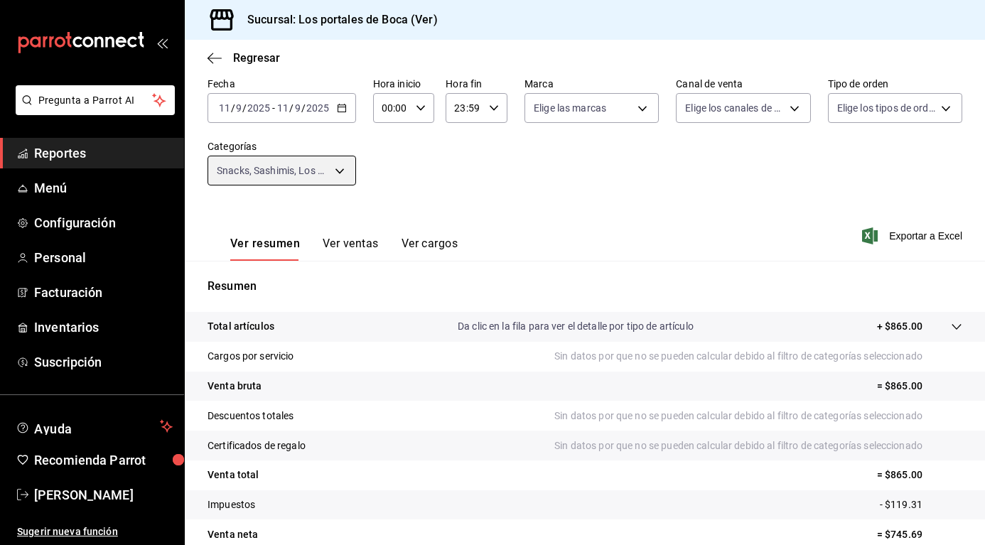
scroll to position [136, 0]
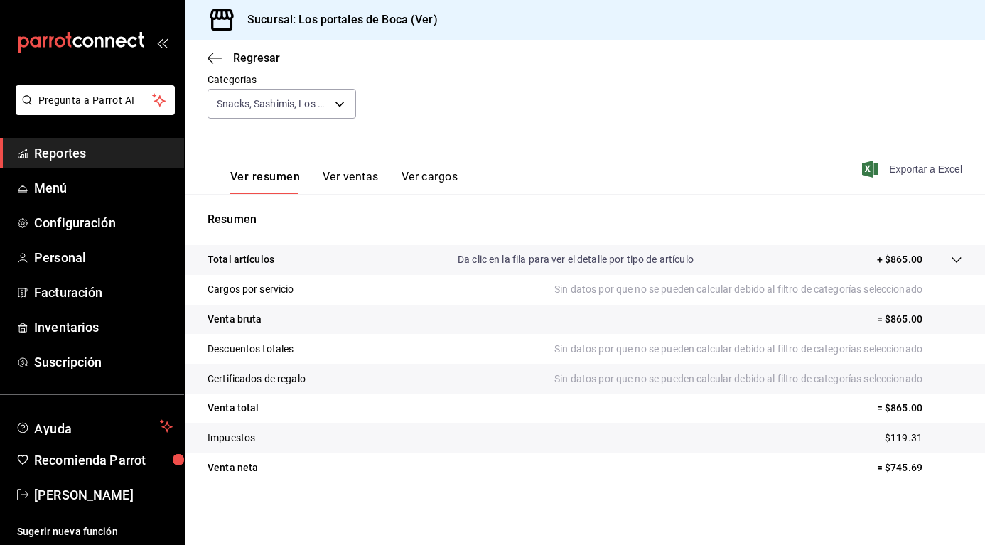
click at [867, 172] on icon "button" at bounding box center [870, 169] width 16 height 17
click at [280, 107] on body "Pregunta a Parrot AI Reportes Menú Configuración Personal Facturación Inventari…" at bounding box center [492, 272] width 985 height 545
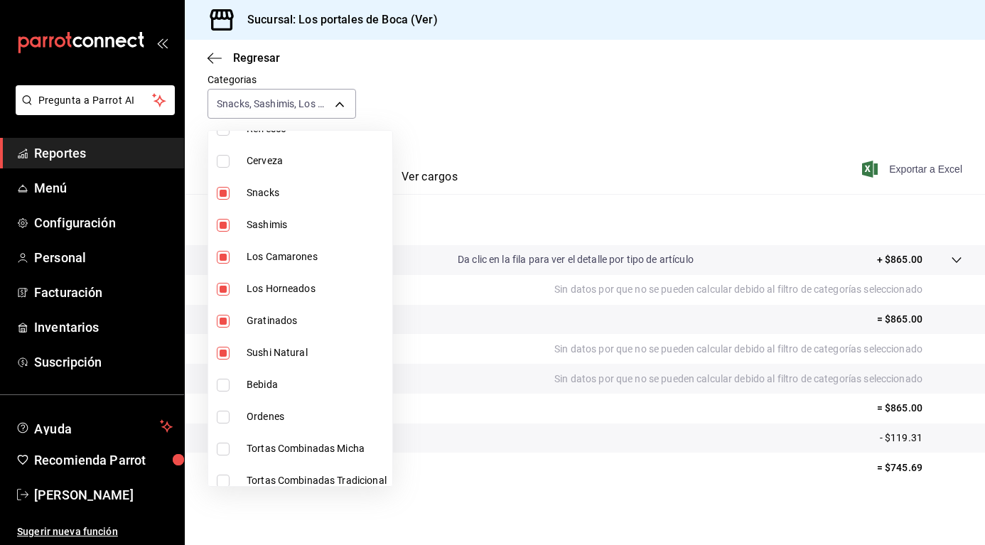
scroll to position [213, 0]
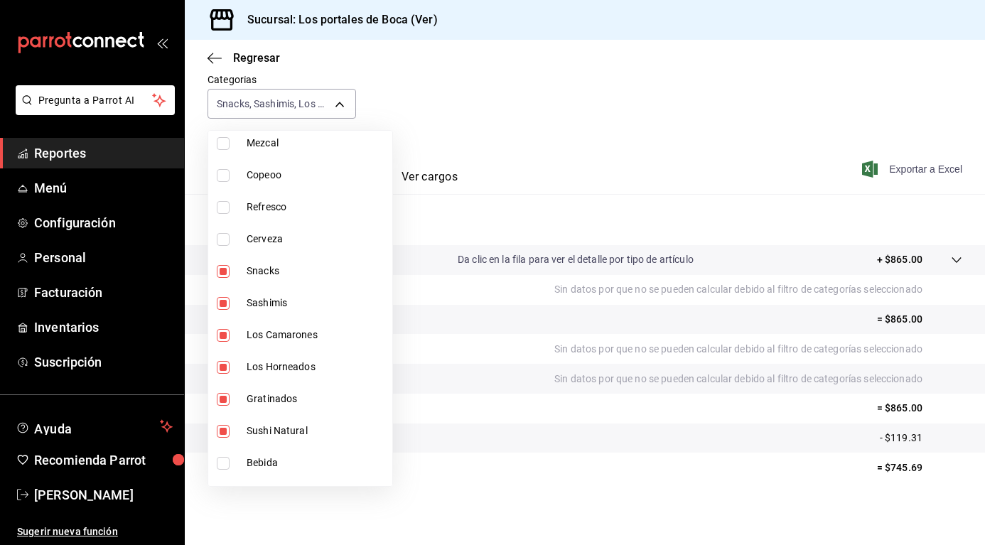
click at [236, 428] on li "Sushi Natural" at bounding box center [300, 431] width 184 height 32
type input "b85eb0da-0072-4fb0-a011-dd517b230770,c5bde795-9ce8-45b7-bcae-1904cb50fcb1,8477d…"
checkbox input "false"
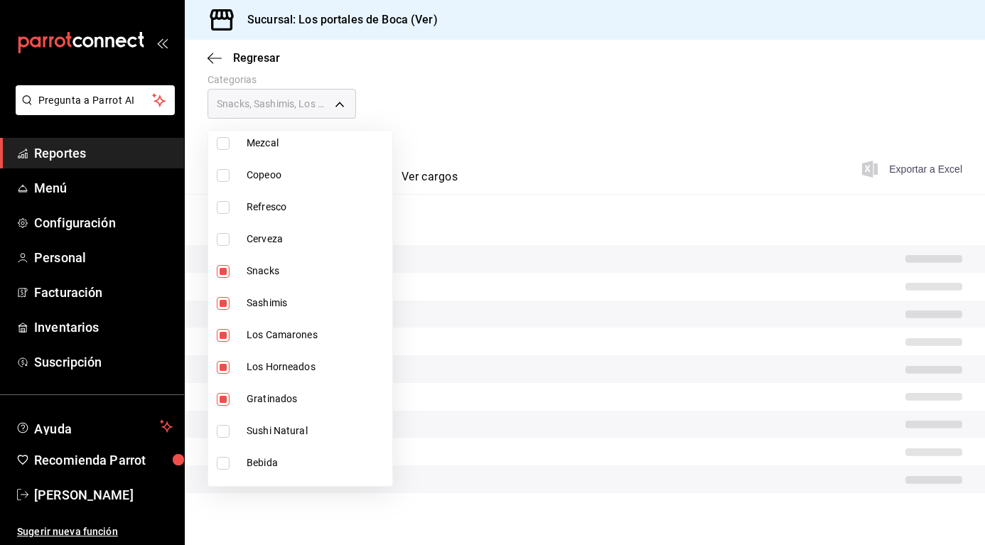
click at [232, 403] on label at bounding box center [226, 399] width 18 height 13
click at [230, 403] on input "checkbox" at bounding box center [223, 399] width 13 height 13
checkbox input "true"
type input "b85eb0da-0072-4fb0-a011-dd517b230770,c5bde795-9ce8-45b7-bcae-1904cb50fcb1,8477d…"
click at [226, 371] on input "checkbox" at bounding box center [223, 367] width 13 height 13
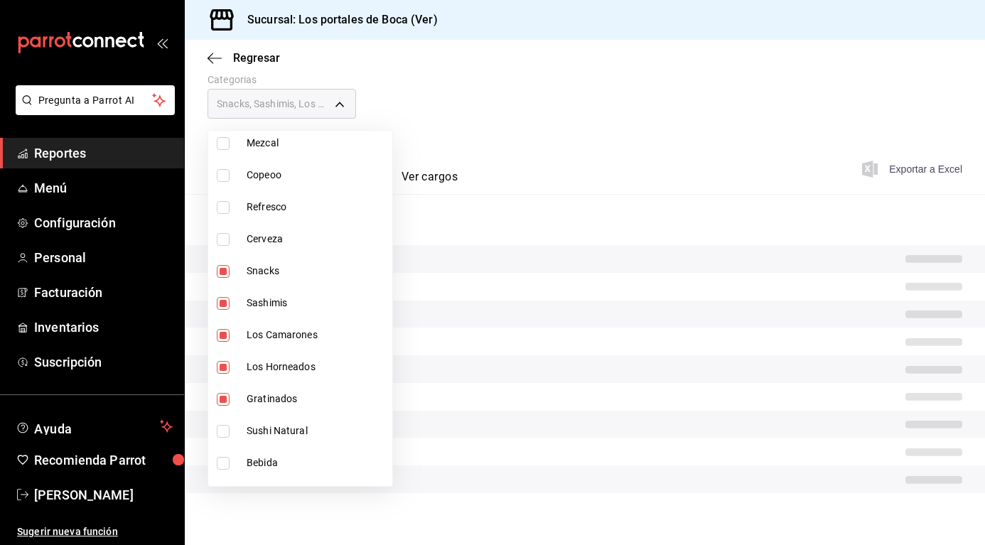
checkbox input "false"
type input "b85eb0da-0072-4fb0-a011-dd517b230770,c5bde795-9ce8-45b7-bcae-1904cb50fcb1,8477d…"
click at [220, 399] on input "checkbox" at bounding box center [223, 399] width 13 height 13
checkbox input "false"
type input "b85eb0da-0072-4fb0-a011-dd517b230770,c5bde795-9ce8-45b7-bcae-1904cb50fcb1,8477d…"
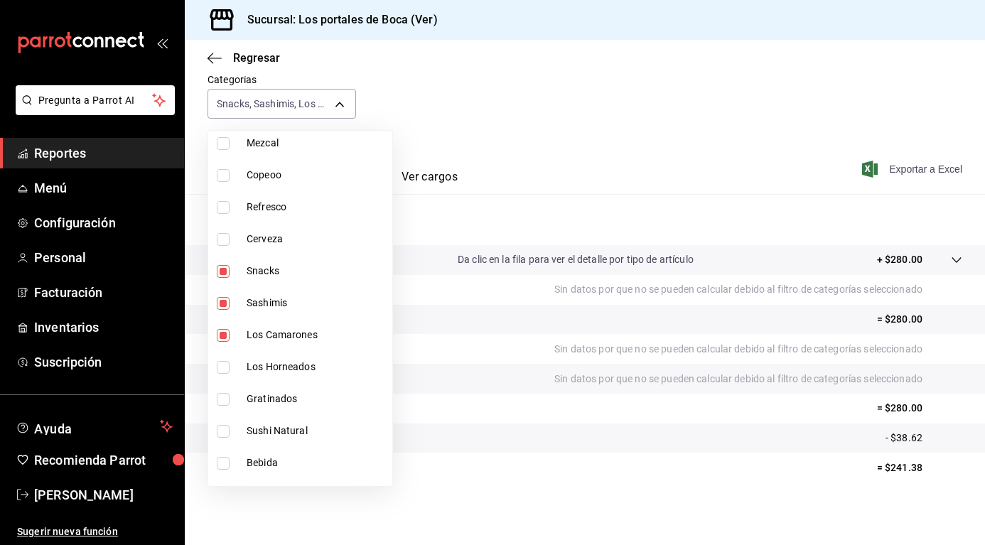
click at [221, 333] on input "checkbox" at bounding box center [223, 335] width 13 height 13
checkbox input "false"
type input "b85eb0da-0072-4fb0-a011-dd517b230770,c5bde795-9ce8-45b7-bcae-1904cb50fcb1"
click at [222, 308] on input "checkbox" at bounding box center [223, 303] width 13 height 13
checkbox input "false"
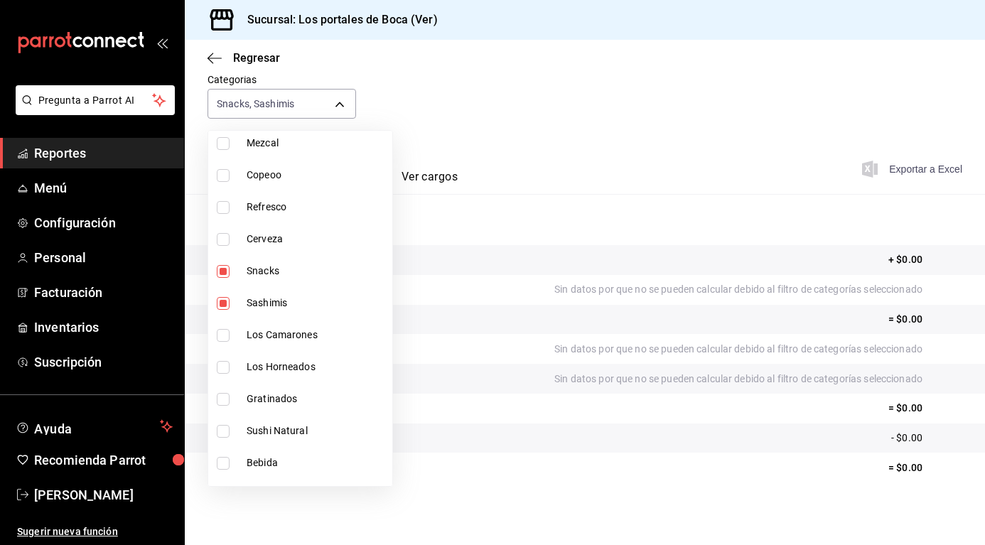
type input "b85eb0da-0072-4fb0-a011-dd517b230770"
click at [223, 276] on input "checkbox" at bounding box center [223, 271] width 13 height 13
checkbox input "false"
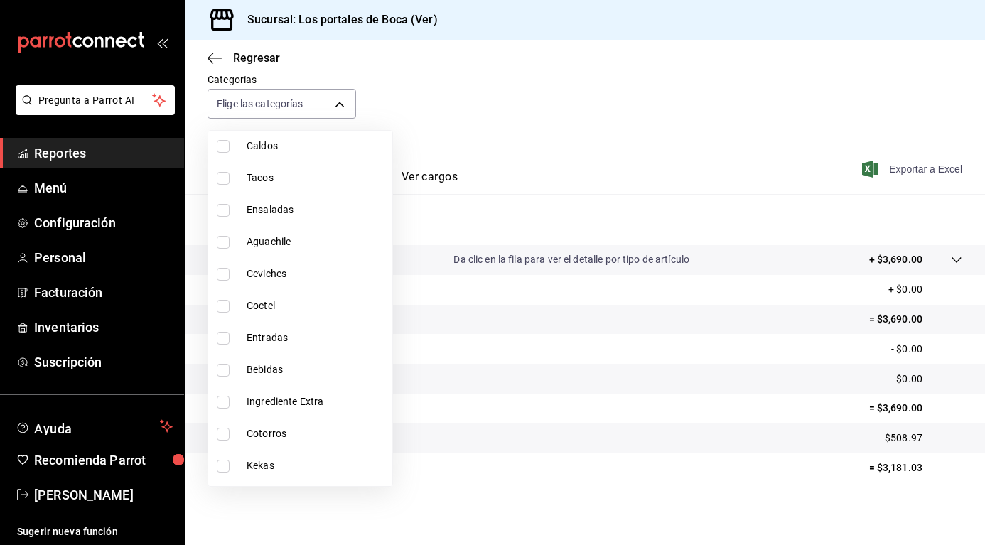
scroll to position [910, 0]
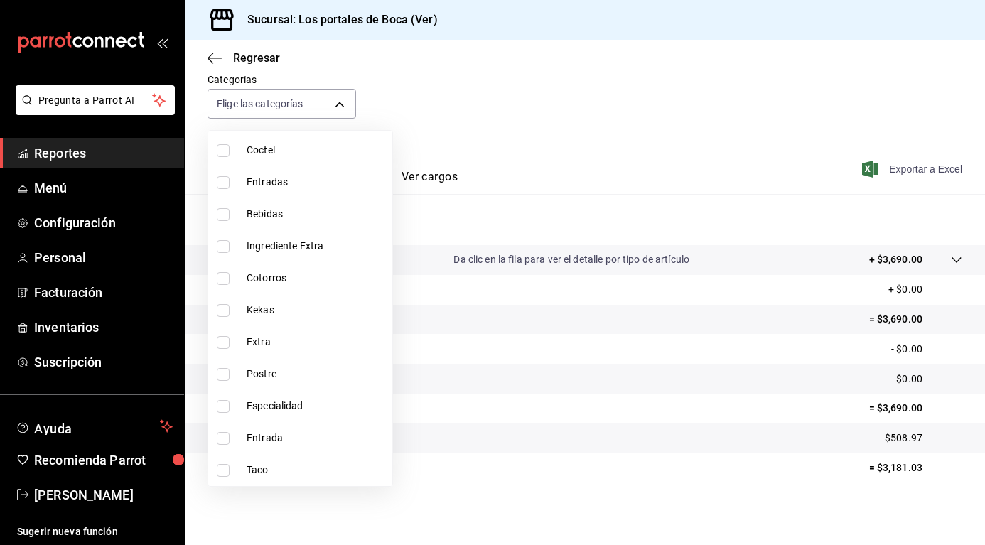
click at [232, 465] on label at bounding box center [226, 470] width 18 height 13
click at [230, 465] on input "checkbox" at bounding box center [223, 470] width 13 height 13
checkbox input "false"
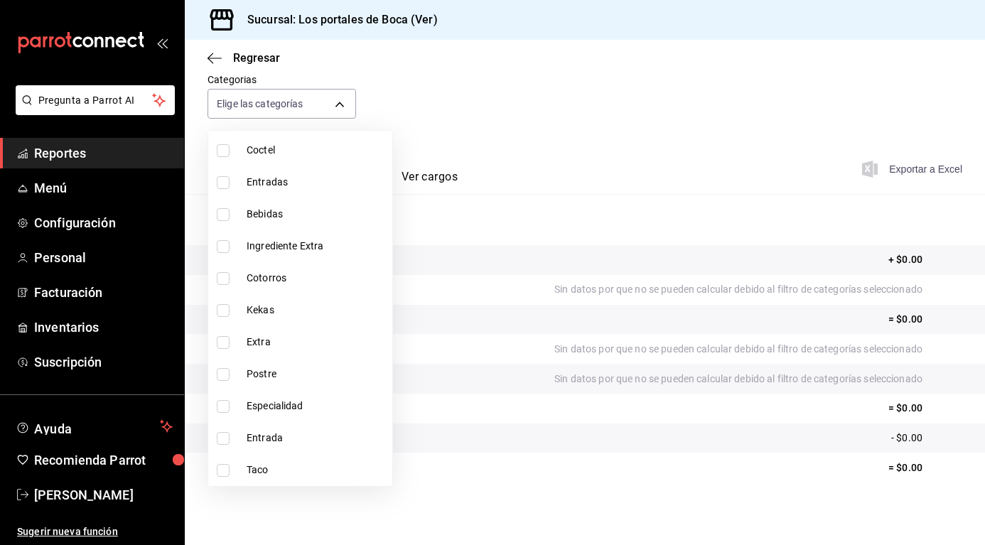
click at [226, 446] on li "Entrada" at bounding box center [300, 438] width 184 height 32
type input "b91dff45-87de-4512-a91d-f8eb587d86cf"
checkbox input "true"
click at [221, 486] on div "Ver todas Sin categoría Botella B Preparados Cocteles Licores Mezcal Copeoo Ref…" at bounding box center [299, 308] width 185 height 357
click at [220, 471] on input "checkbox" at bounding box center [223, 470] width 13 height 13
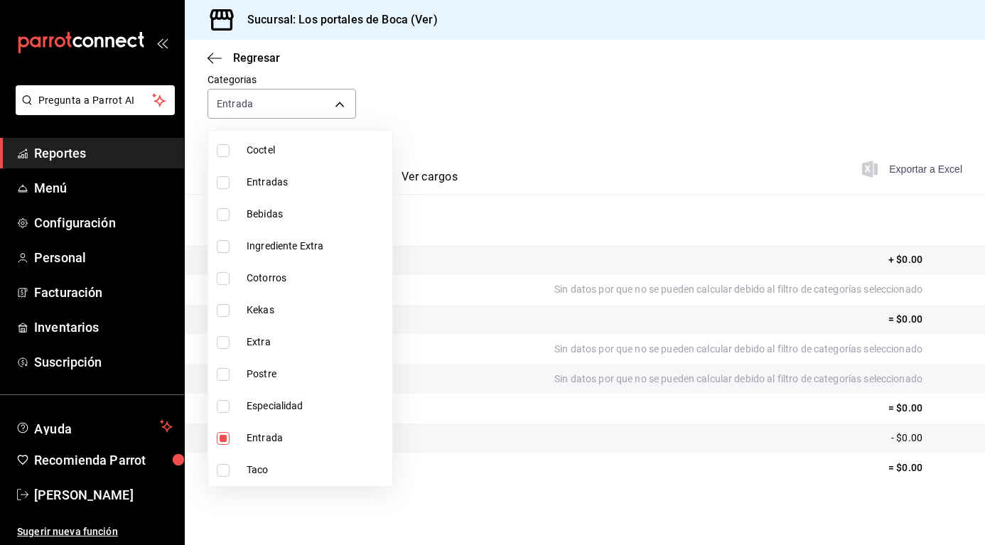
checkbox input "true"
type input "b91dff45-87de-4512-a91d-f8eb587d86cf,8be1a67e-c1d9-45d0-8acd-d9888d76f120"
click at [222, 408] on input "checkbox" at bounding box center [223, 406] width 13 height 13
checkbox input "true"
type input "b91dff45-87de-4512-a91d-f8eb587d86cf,8be1a67e-c1d9-45d0-8acd-d9888d76f120,9d7cf…"
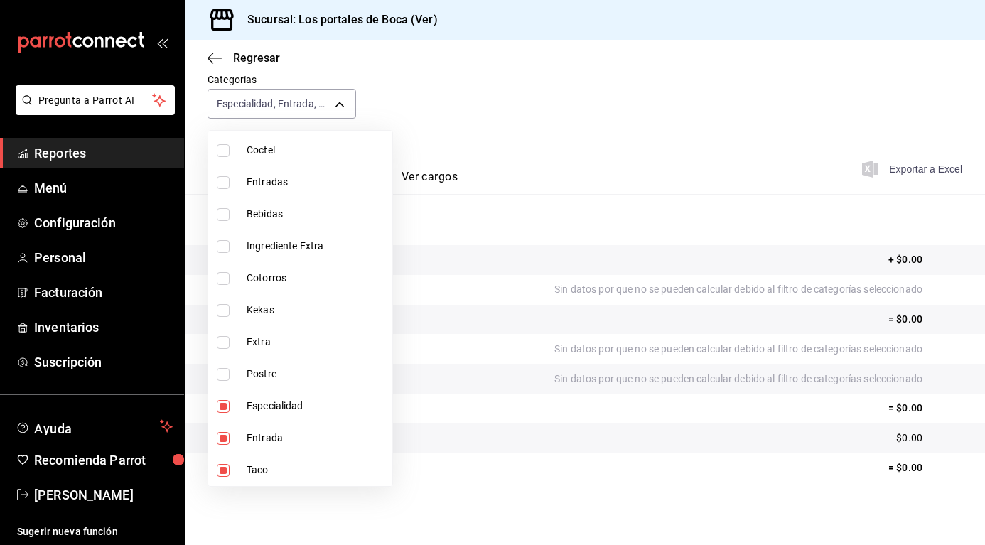
drag, startPoint x: 227, startPoint y: 373, endPoint x: 228, endPoint y: 365, distance: 7.9
click at [227, 372] on input "checkbox" at bounding box center [223, 374] width 13 height 13
checkbox input "true"
type input "b91dff45-87de-4512-a91d-f8eb587d86cf,8be1a67e-c1d9-45d0-8acd-d9888d76f120,9d7cf…"
click at [227, 346] on input "checkbox" at bounding box center [223, 342] width 13 height 13
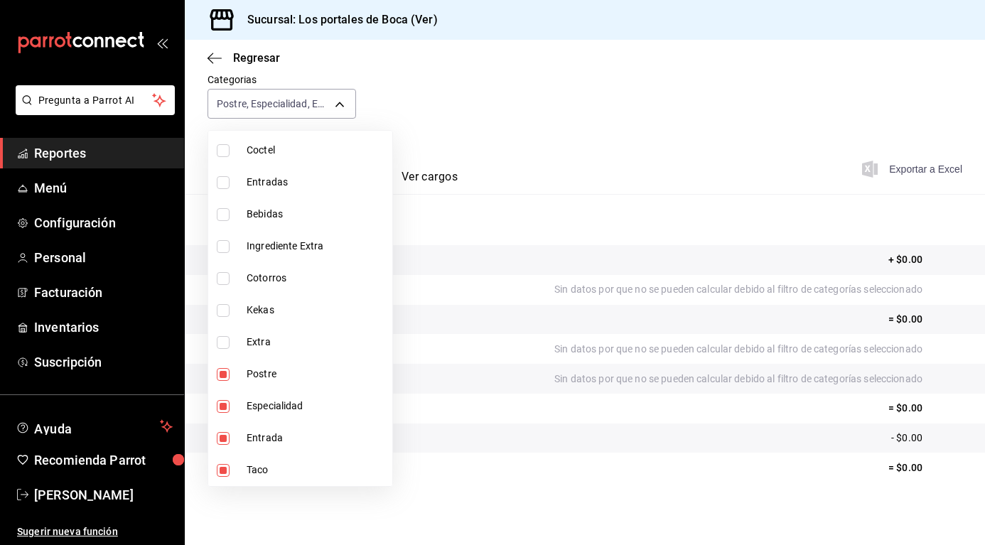
checkbox input "true"
type input "b91dff45-87de-4512-a91d-f8eb587d86cf,8be1a67e-c1d9-45d0-8acd-d9888d76f120,9d7cf…"
click at [770, 146] on div at bounding box center [492, 272] width 985 height 545
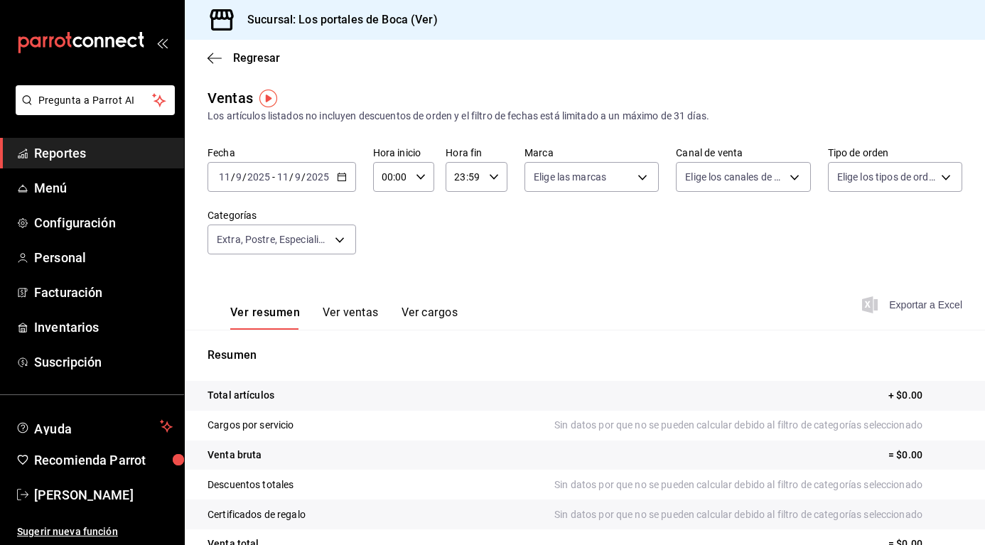
click at [342, 183] on div "[DATE] [DATE] - [DATE] [DATE]" at bounding box center [281, 177] width 149 height 30
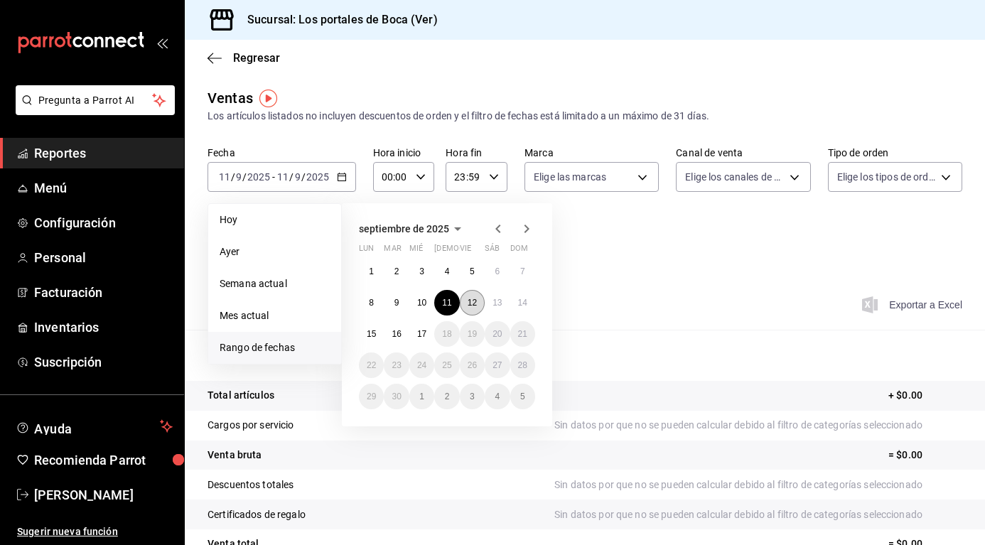
click at [472, 301] on abbr "12" at bounding box center [472, 303] width 9 height 10
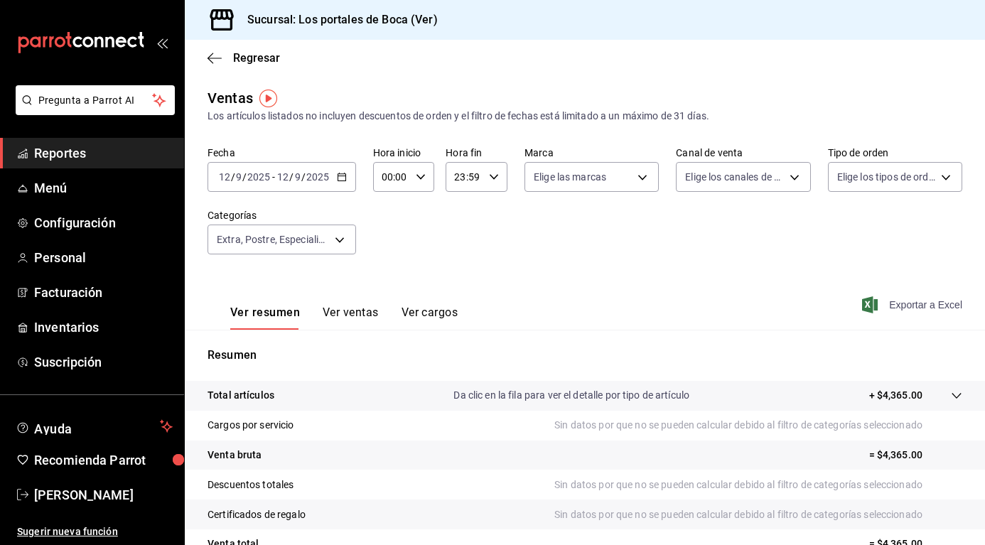
click at [916, 303] on span "Exportar a Excel" at bounding box center [913, 304] width 97 height 17
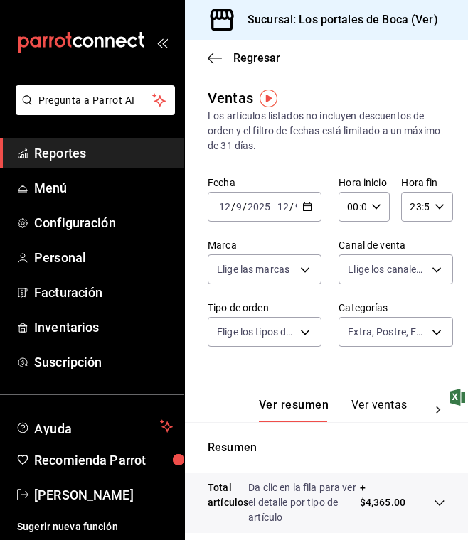
click at [306, 207] on \(Stroke\) "button" at bounding box center [307, 207] width 9 height 8
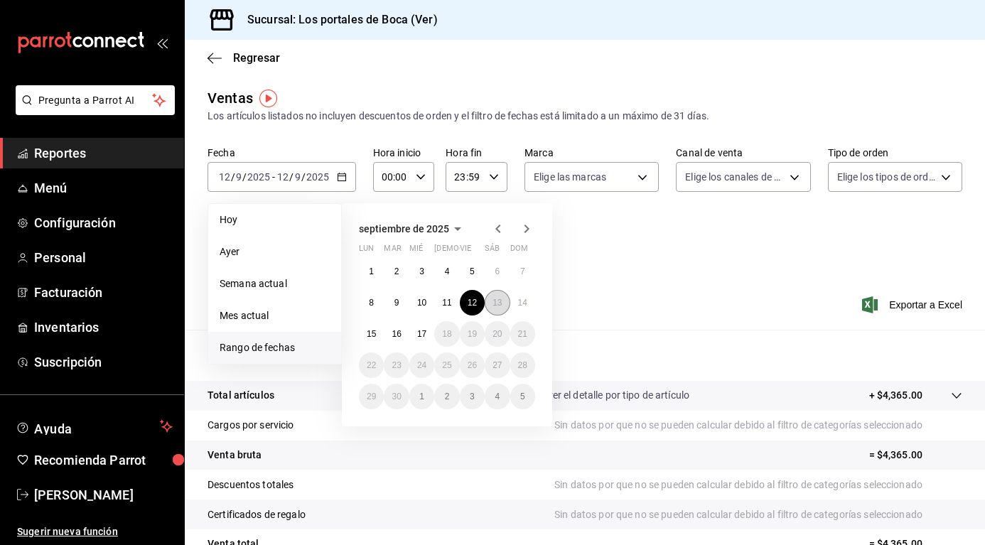
click at [490, 302] on button "13" at bounding box center [497, 303] width 25 height 26
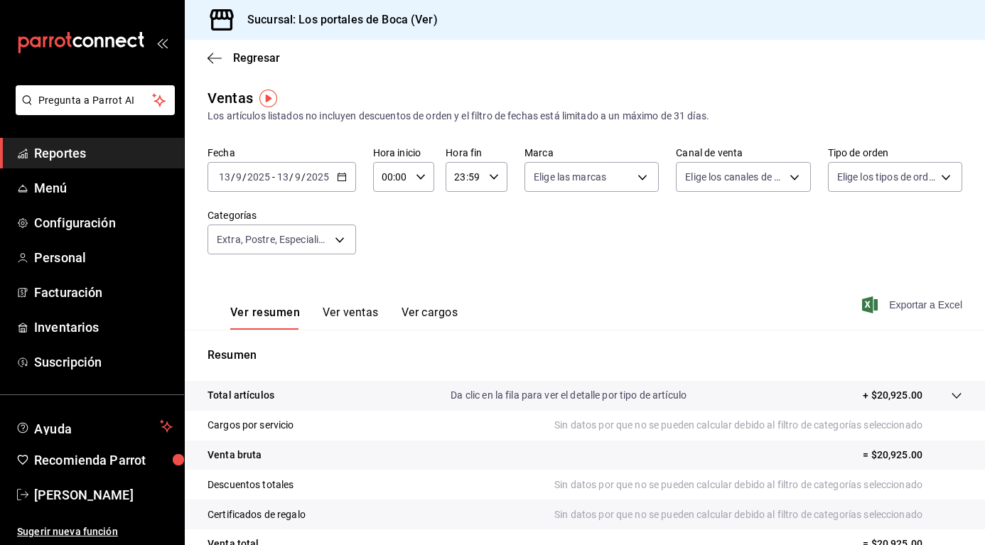
click at [914, 306] on span "Exportar a Excel" at bounding box center [913, 304] width 97 height 17
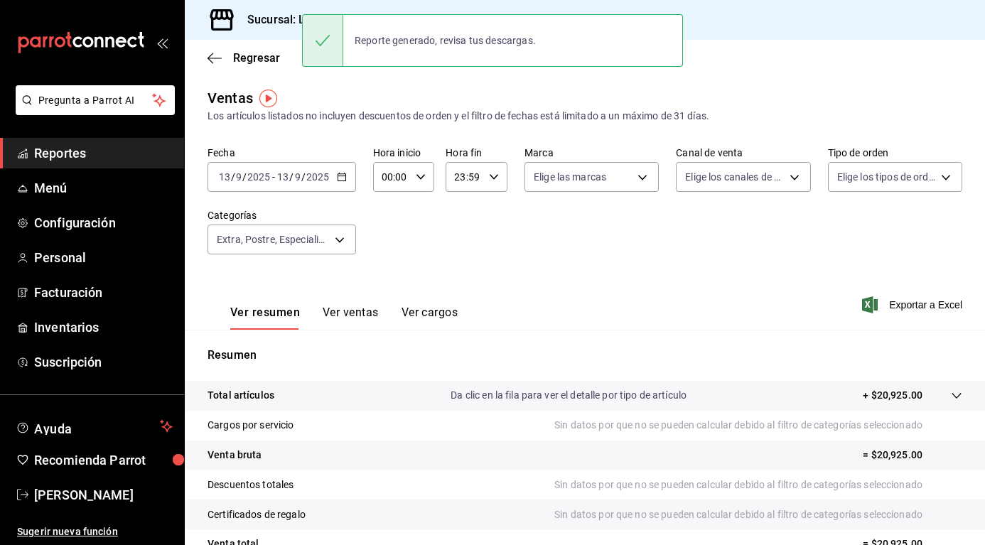
click at [344, 177] on icon "button" at bounding box center [342, 177] width 10 height 10
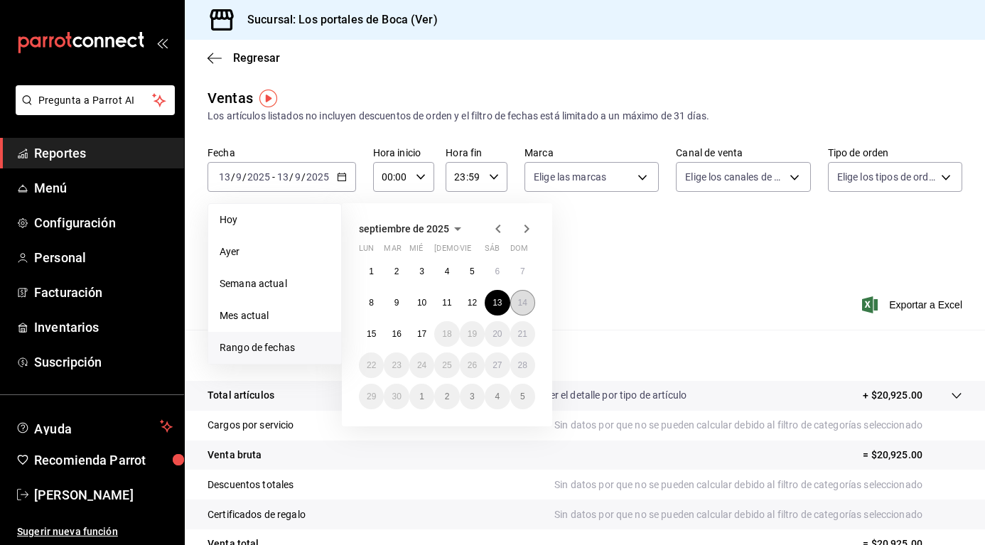
click at [526, 298] on abbr "14" at bounding box center [522, 303] width 9 height 10
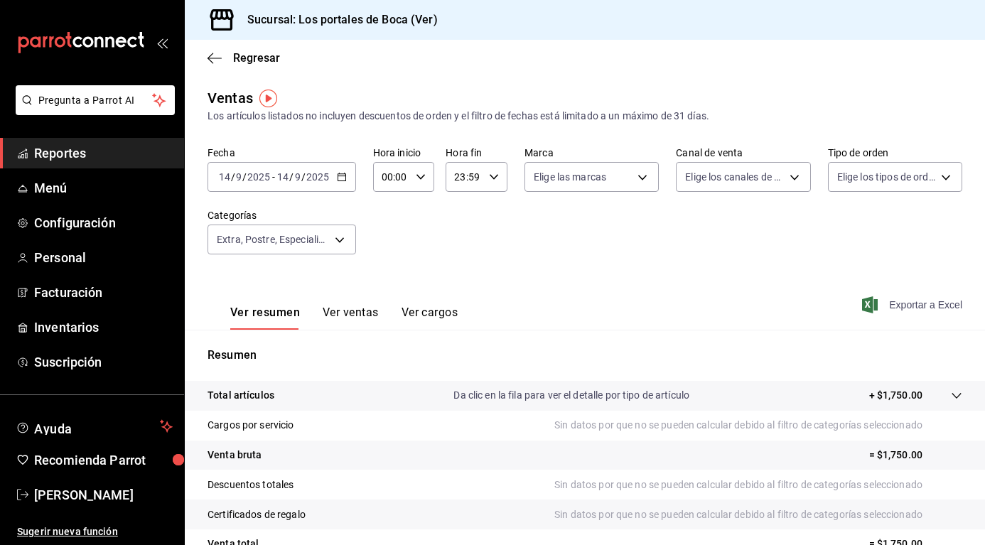
click at [908, 300] on span "Exportar a Excel" at bounding box center [913, 304] width 97 height 17
click at [345, 239] on body "Pregunta a Parrot AI Reportes Menú Configuración Personal Facturación Inventari…" at bounding box center [492, 272] width 985 height 545
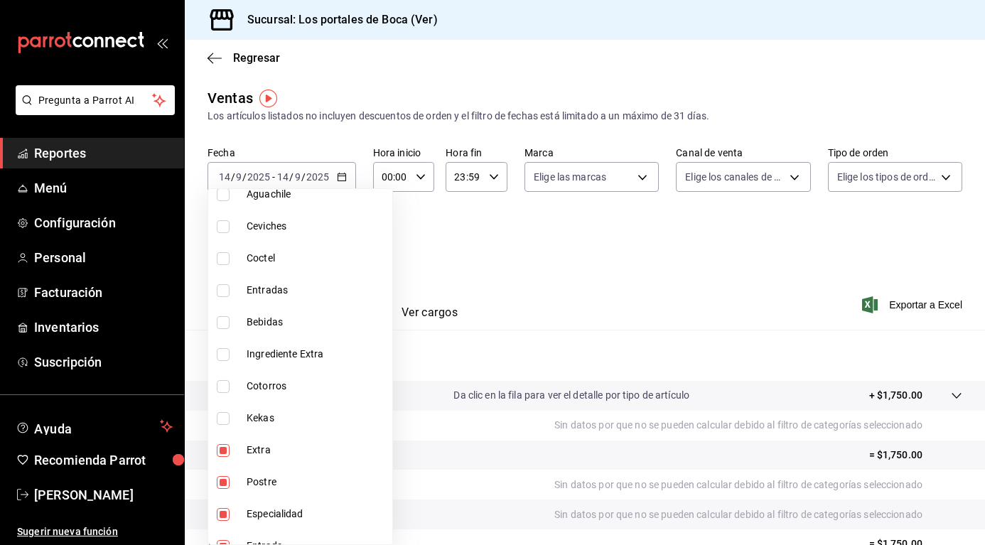
scroll to position [910, 0]
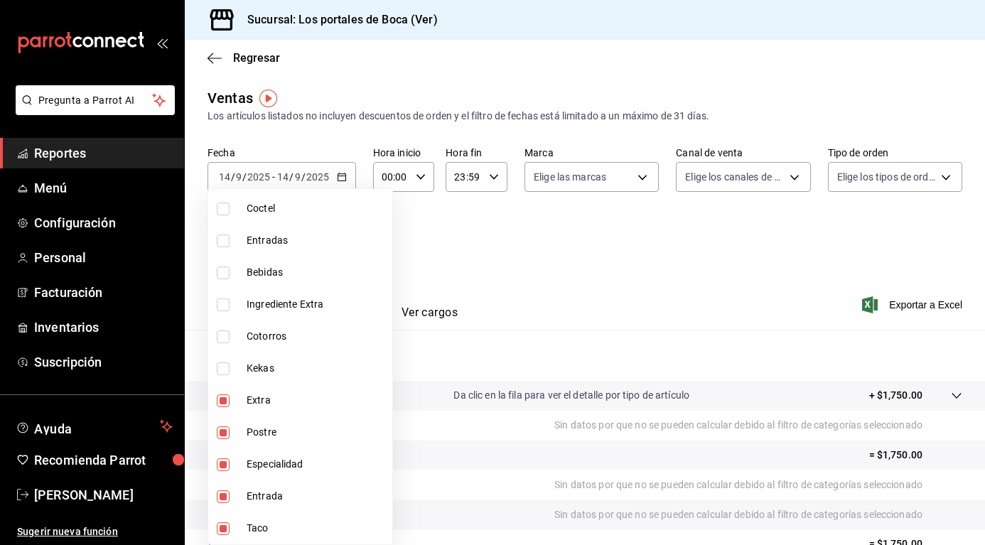
click at [229, 522] on input "checkbox" at bounding box center [223, 528] width 13 height 13
checkbox input "false"
type input "b91dff45-87de-4512-a91d-f8eb587d86cf,9d7cf558-6c97-4b85-8b10-02c9e17fd397,47eff…"
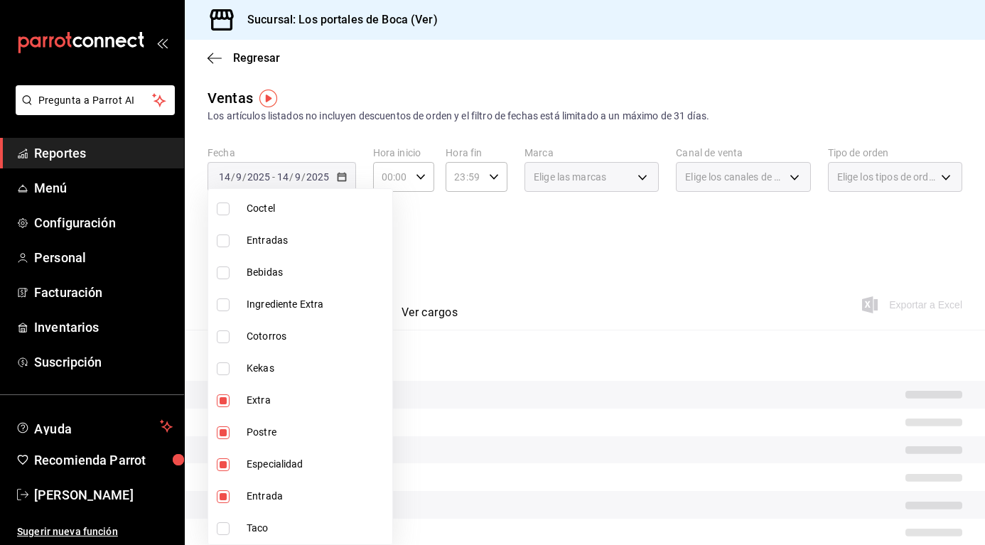
drag, startPoint x: 227, startPoint y: 492, endPoint x: 227, endPoint y: 470, distance: 22.7
click at [227, 492] on input "checkbox" at bounding box center [223, 496] width 13 height 13
checkbox input "false"
type input "9d7cf558-6c97-4b85-8b10-02c9e17fd397,47eff955-deb1-4c38-aa3e-4bb6d9e5114c,d7e74…"
click at [227, 468] on input "checkbox" at bounding box center [223, 464] width 13 height 13
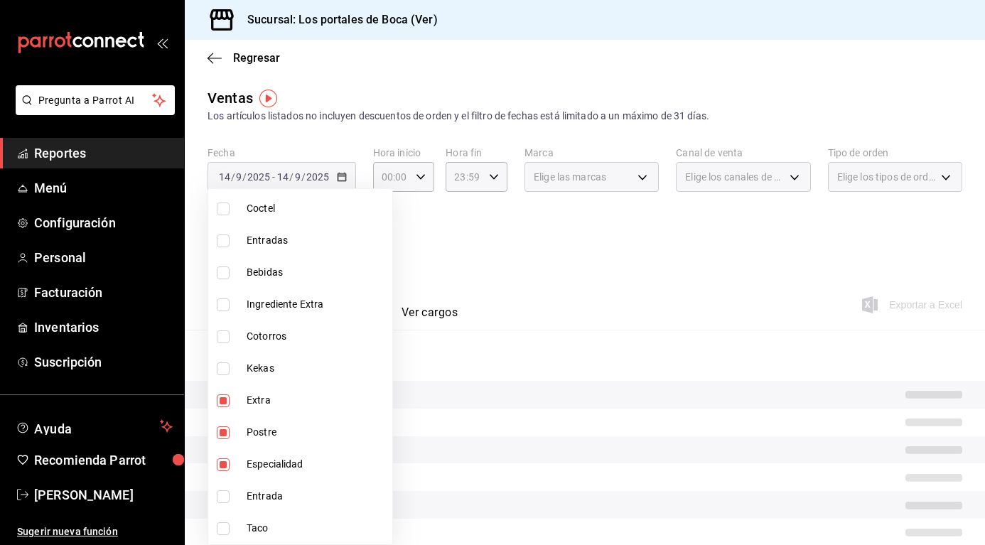
checkbox input "false"
type input "47eff955-deb1-4c38-aa3e-4bb6d9e5114c,d7e74fe4-0d59-4827-92fc-9f9b15de70f8"
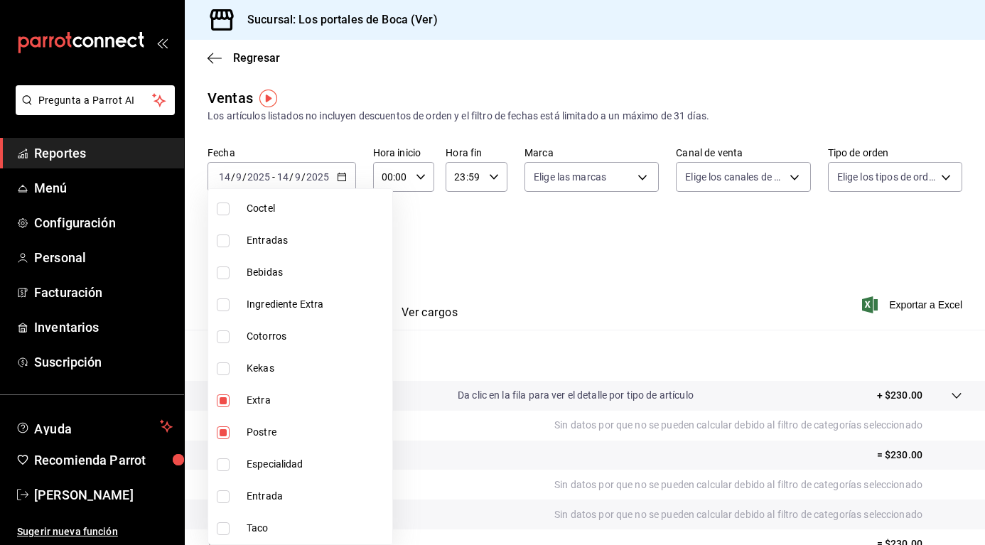
click at [225, 436] on input "checkbox" at bounding box center [223, 432] width 13 height 13
checkbox input "false"
type input "d7e74fe4-0d59-4827-92fc-9f9b15de70f8"
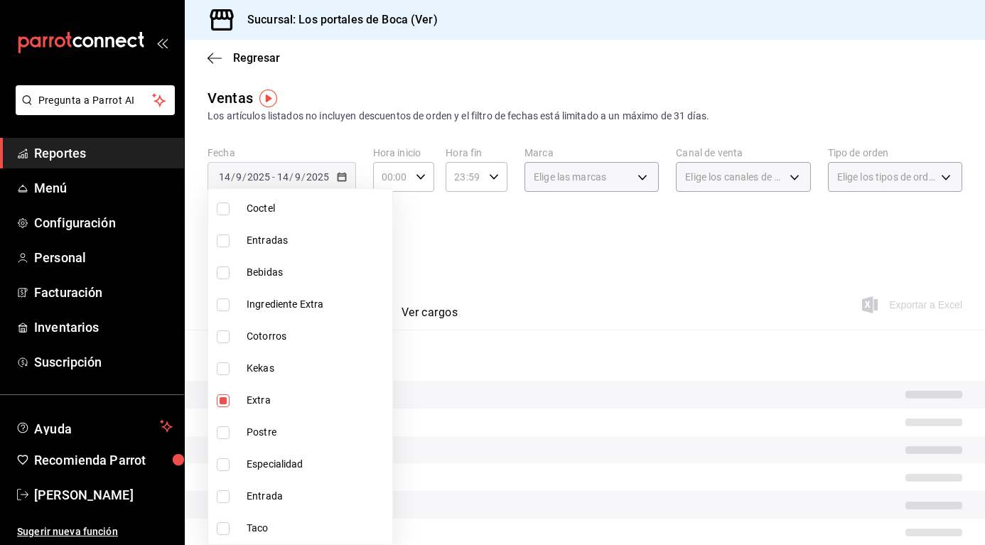
click at [220, 399] on input "checkbox" at bounding box center [223, 400] width 13 height 13
checkbox input "false"
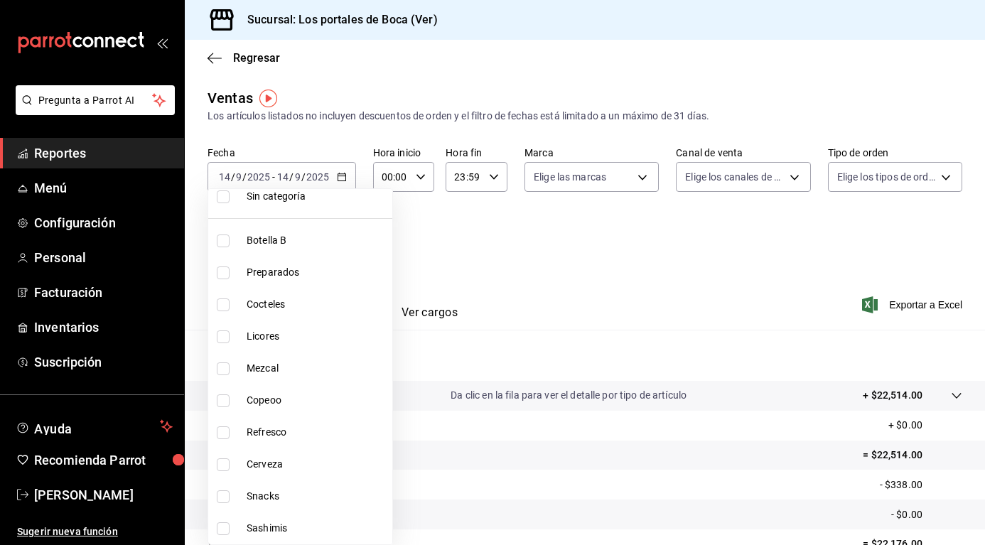
scroll to position [71, 0]
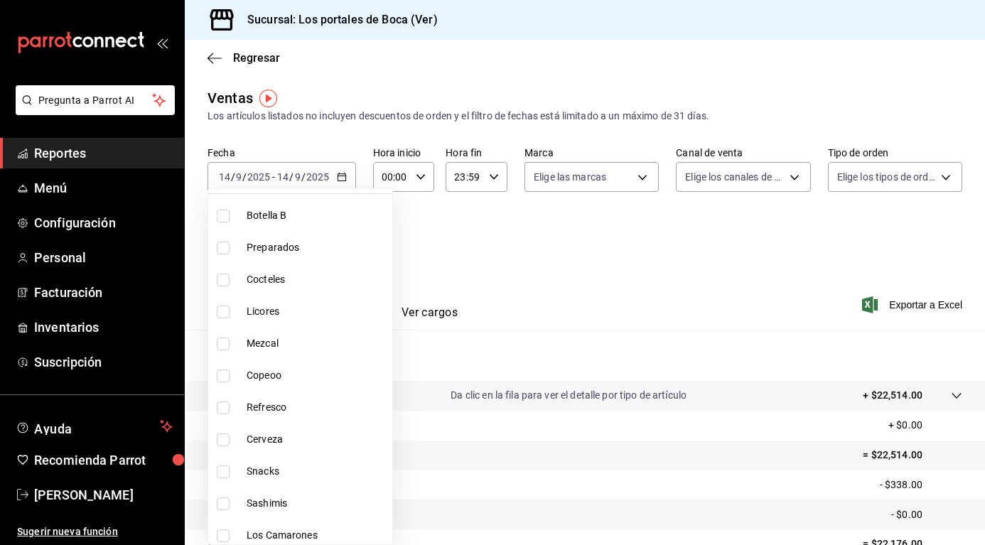
click at [220, 471] on input "checkbox" at bounding box center [223, 471] width 13 height 13
checkbox input "true"
type input "b85eb0da-0072-4fb0-a011-dd517b230770"
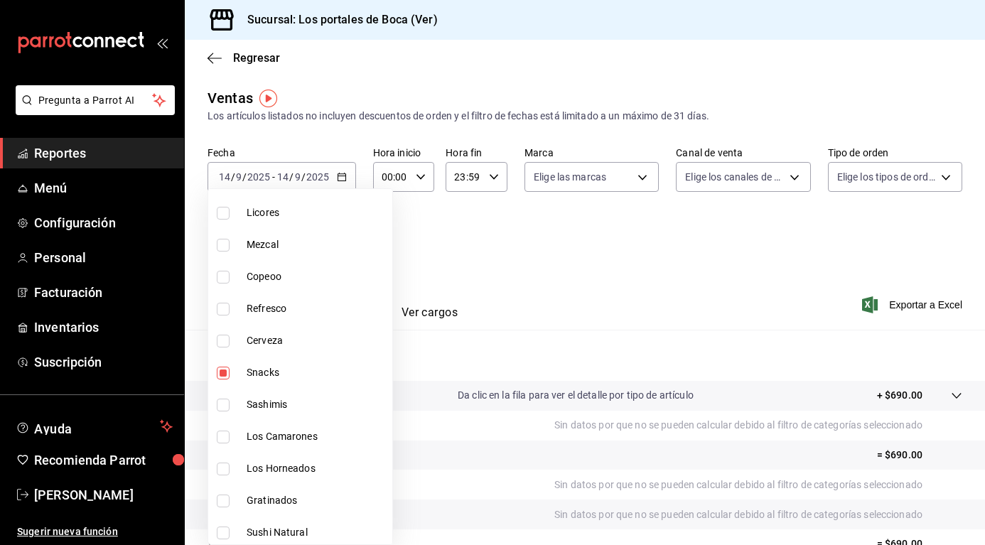
scroll to position [213, 0]
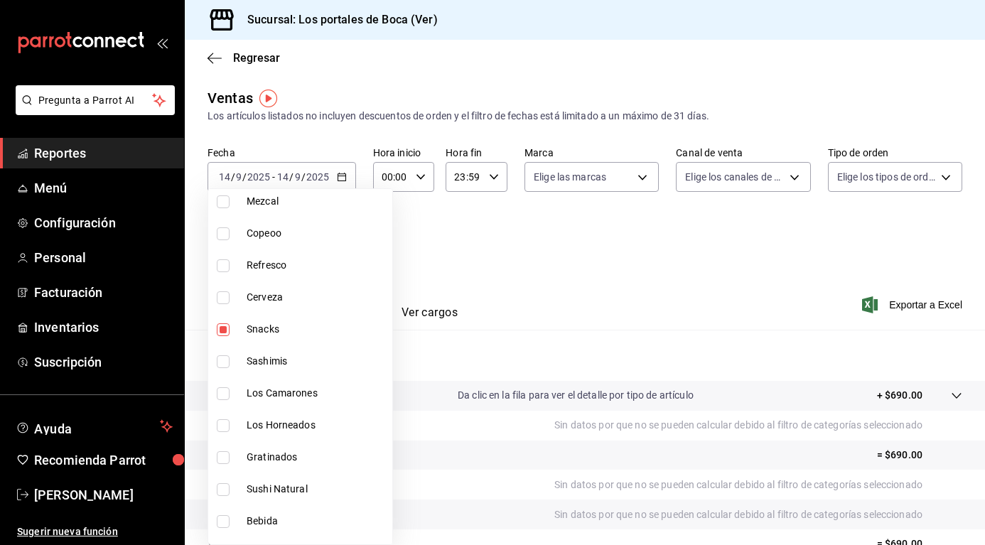
click at [230, 355] on label at bounding box center [226, 361] width 18 height 13
click at [230, 355] on input "checkbox" at bounding box center [223, 361] width 13 height 13
checkbox input "false"
type input "b85eb0da-0072-4fb0-a011-dd517b230770"
click at [222, 390] on input "checkbox" at bounding box center [223, 393] width 13 height 13
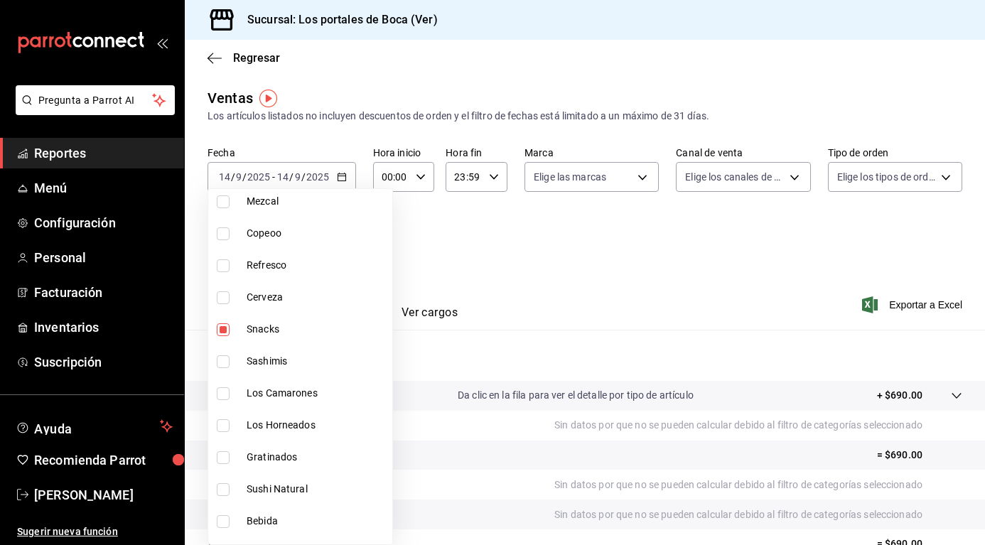
checkbox input "true"
type input "b85eb0da-0072-4fb0-a011-dd517b230770,8477d8bf-ea8e-494e-989b-c23d152d3133"
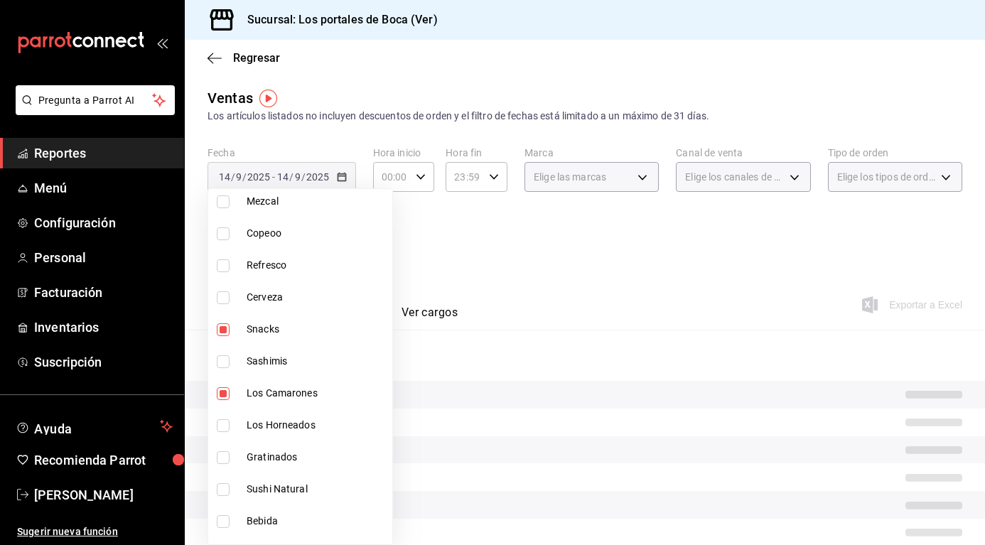
click at [222, 365] on input "checkbox" at bounding box center [223, 361] width 13 height 13
checkbox input "true"
type input "b85eb0da-0072-4fb0-a011-dd517b230770,8477d8bf-ea8e-494e-989b-c23d152d3133,c5bde…"
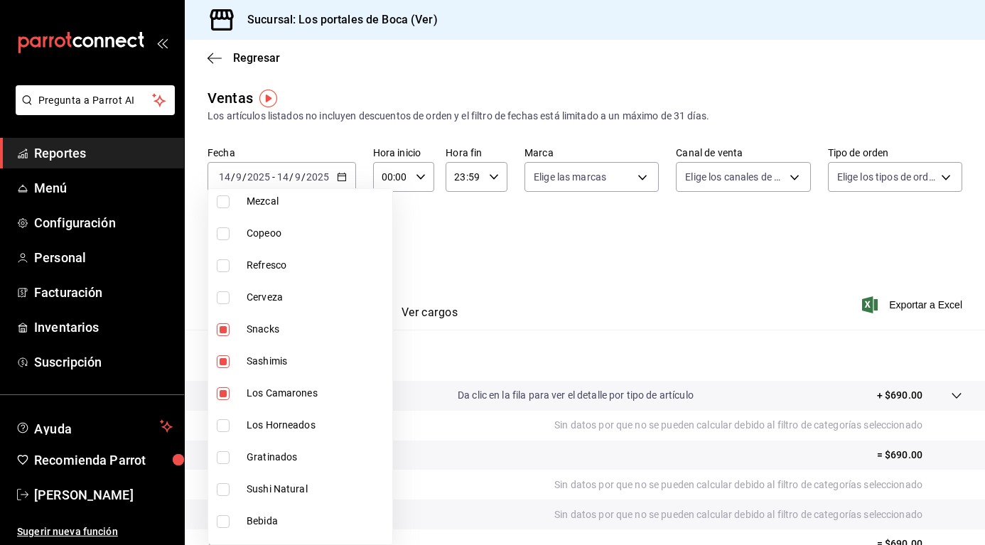
click at [224, 431] on input "checkbox" at bounding box center [223, 425] width 13 height 13
checkbox input "true"
type input "b85eb0da-0072-4fb0-a011-dd517b230770,8477d8bf-ea8e-494e-989b-c23d152d3133,c5bde…"
drag, startPoint x: 227, startPoint y: 461, endPoint x: 232, endPoint y: 479, distance: 18.7
click at [224, 461] on input "checkbox" at bounding box center [223, 457] width 13 height 13
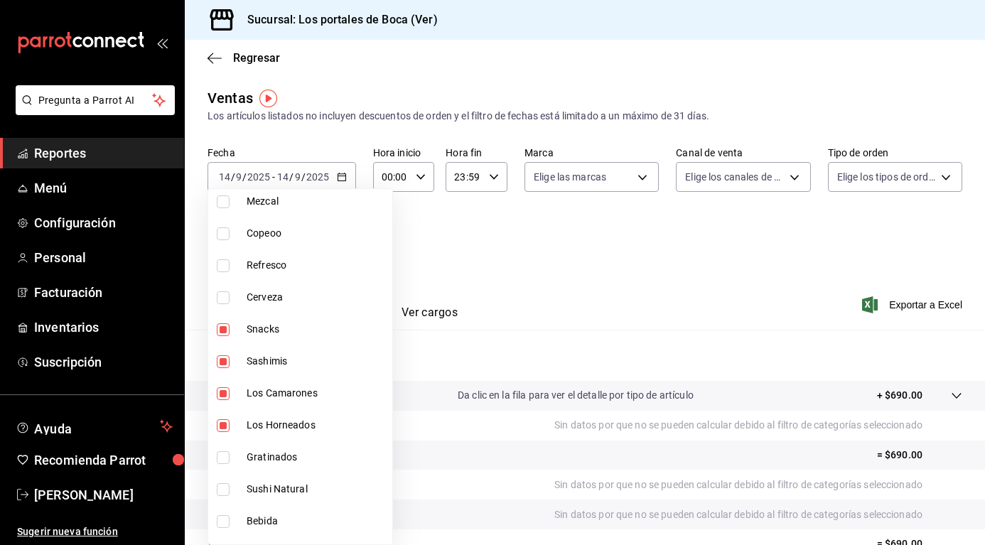
checkbox input "true"
click at [237, 492] on li "Sushi Natural" at bounding box center [300, 489] width 184 height 32
type input "b85eb0da-0072-4fb0-a011-dd517b230770,8477d8bf-ea8e-494e-989b-c23d152d3133,c5bde…"
checkbox input "true"
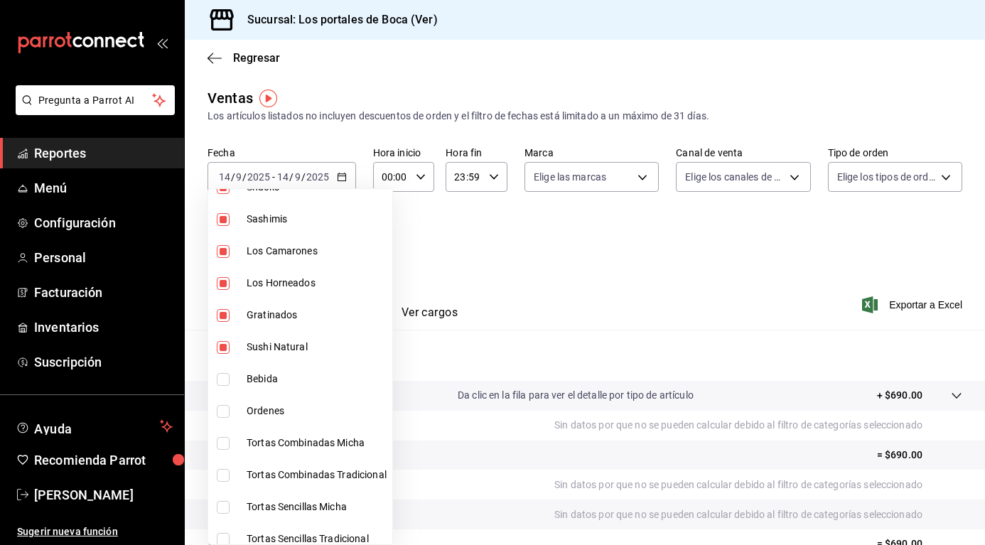
click at [512, 271] on div at bounding box center [492, 272] width 985 height 545
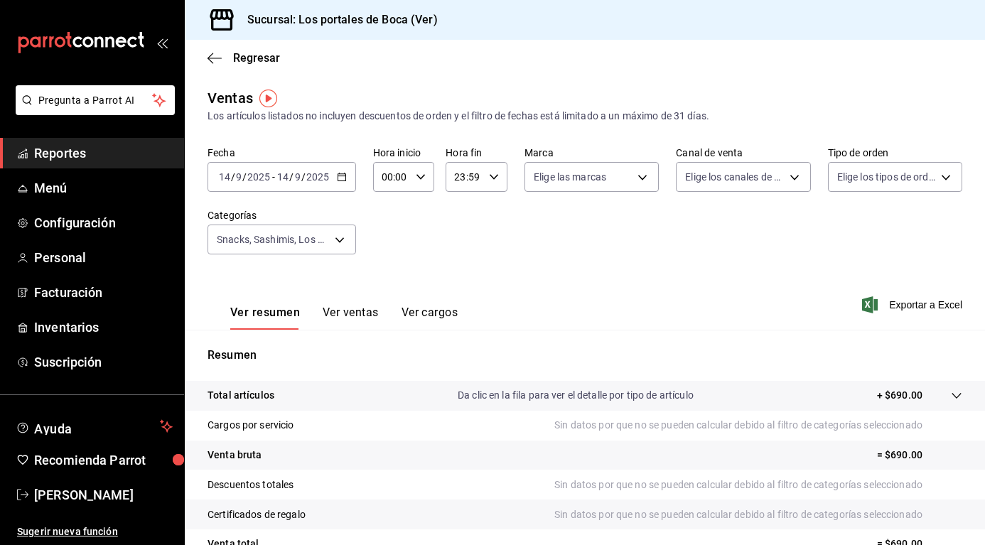
click at [340, 177] on icon "button" at bounding box center [342, 177] width 10 height 10
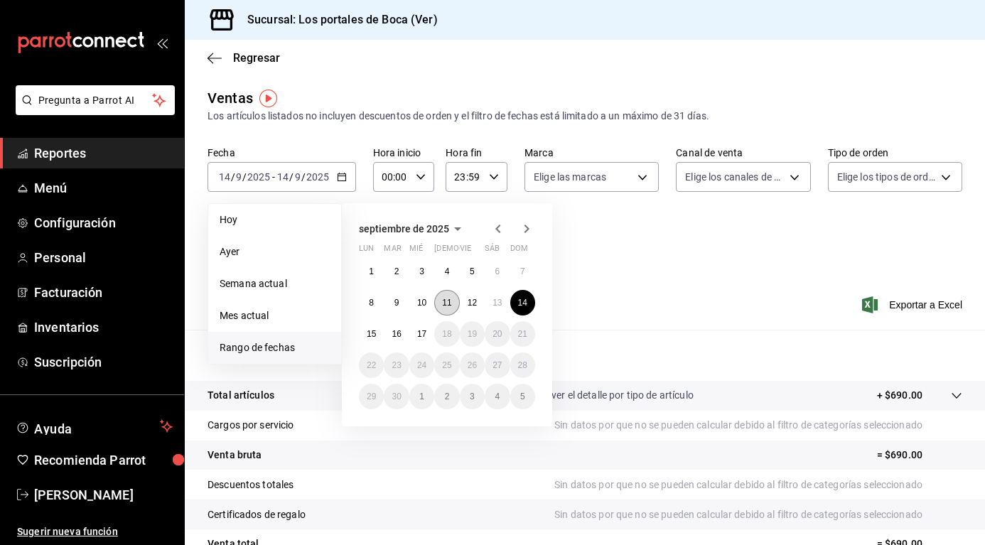
click at [450, 311] on button "11" at bounding box center [446, 303] width 25 height 26
click at [448, 311] on button "11" at bounding box center [446, 303] width 25 height 26
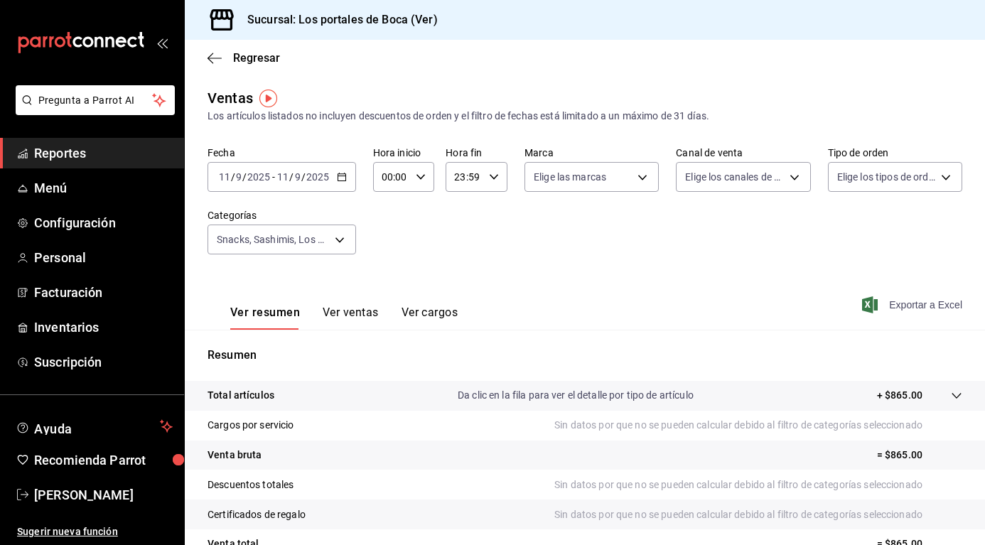
click at [934, 298] on span "Exportar a Excel" at bounding box center [913, 304] width 97 height 17
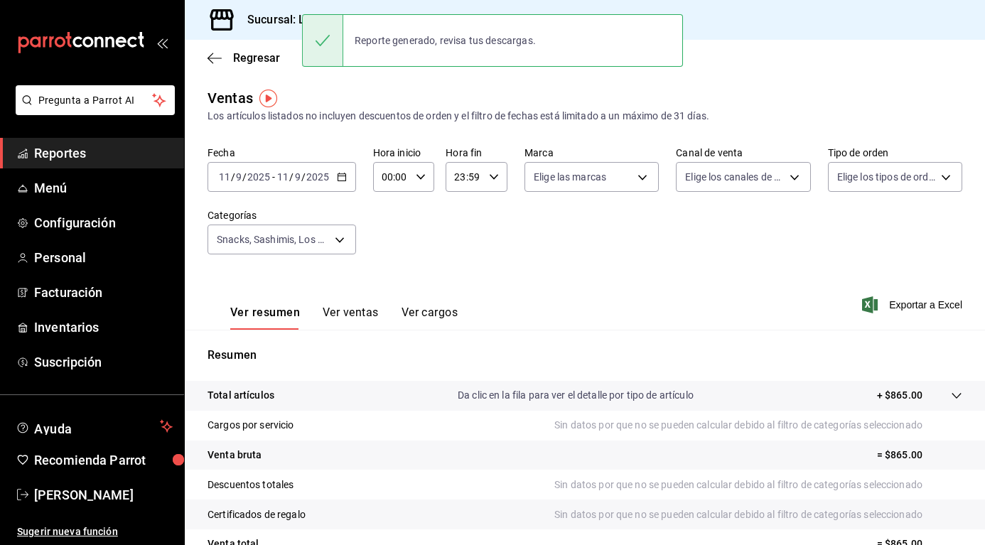
click at [339, 180] on icon "button" at bounding box center [342, 177] width 10 height 10
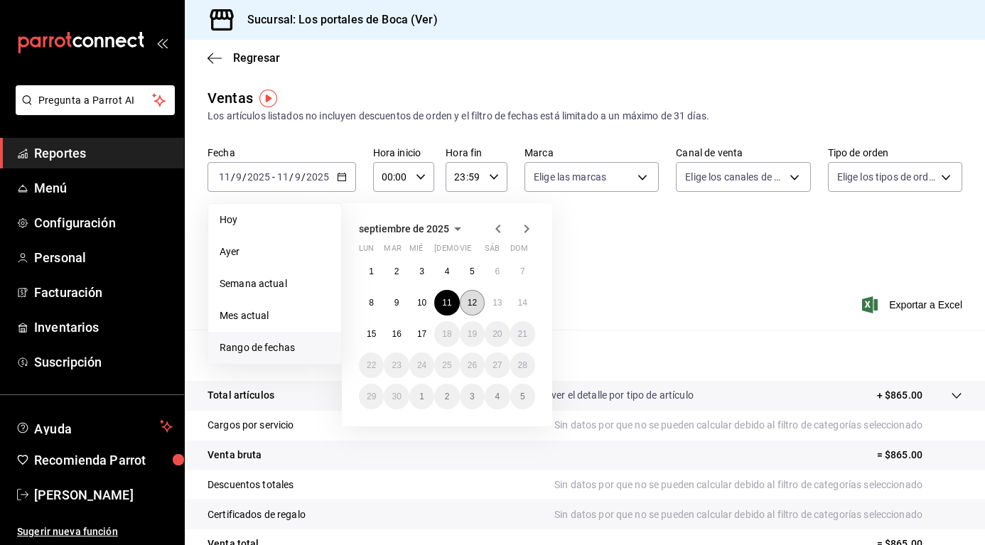
click at [468, 308] on button "12" at bounding box center [472, 303] width 25 height 26
click at [467, 308] on button "12" at bounding box center [472, 303] width 25 height 26
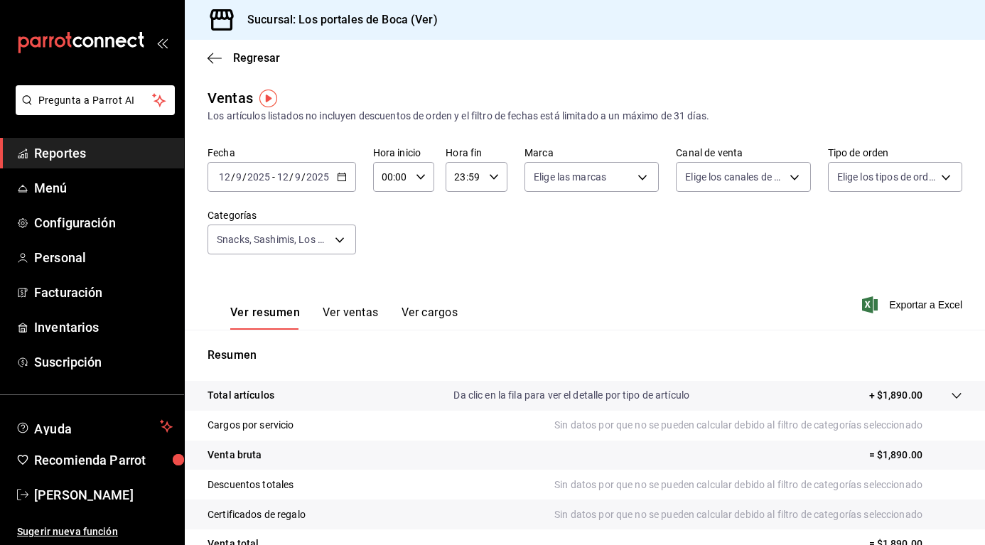
click at [925, 304] on span "Exportar a Excel" at bounding box center [913, 304] width 97 height 17
click at [346, 180] on div "[DATE] [DATE] - [DATE] [DATE]" at bounding box center [281, 177] width 149 height 30
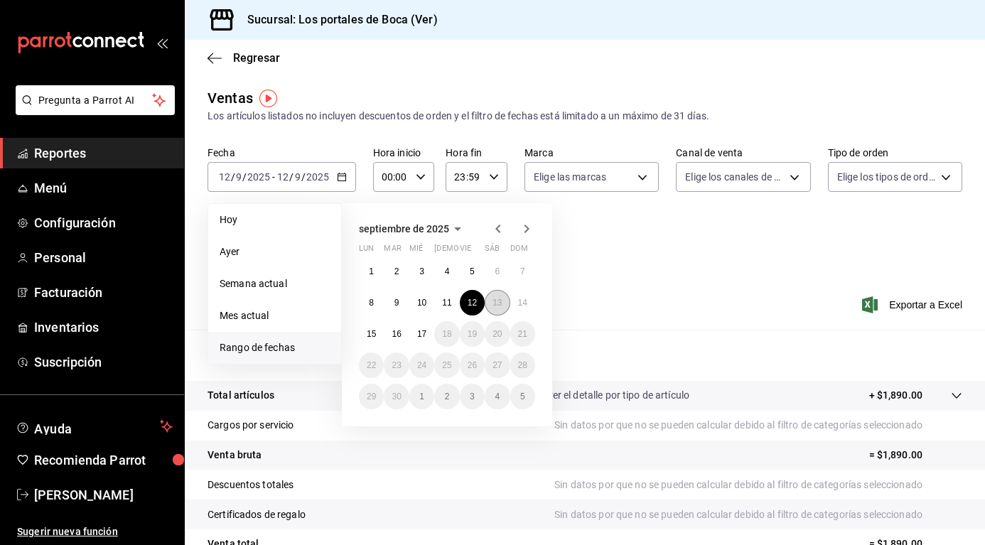
click at [490, 303] on button "13" at bounding box center [497, 303] width 25 height 26
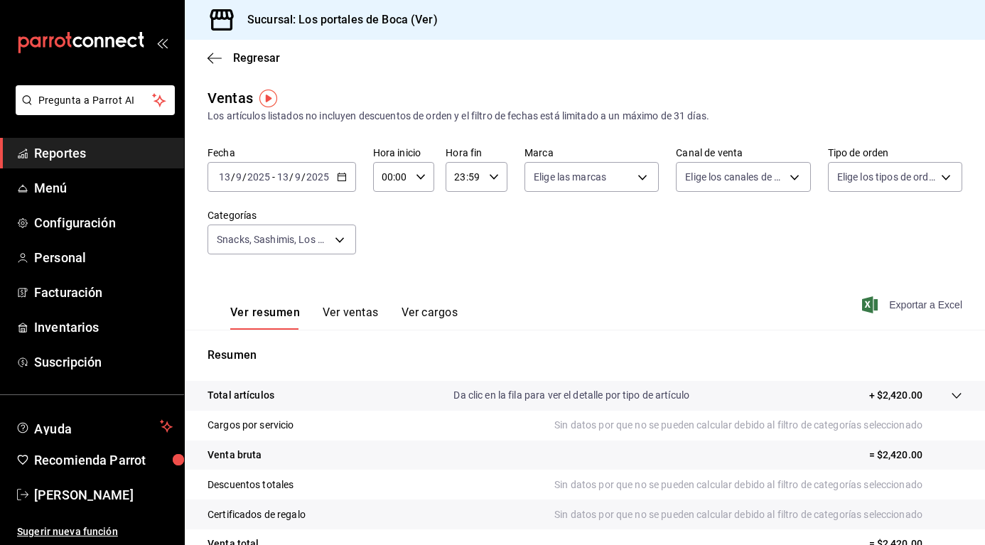
click at [885, 303] on span "Exportar a Excel" at bounding box center [913, 304] width 97 height 17
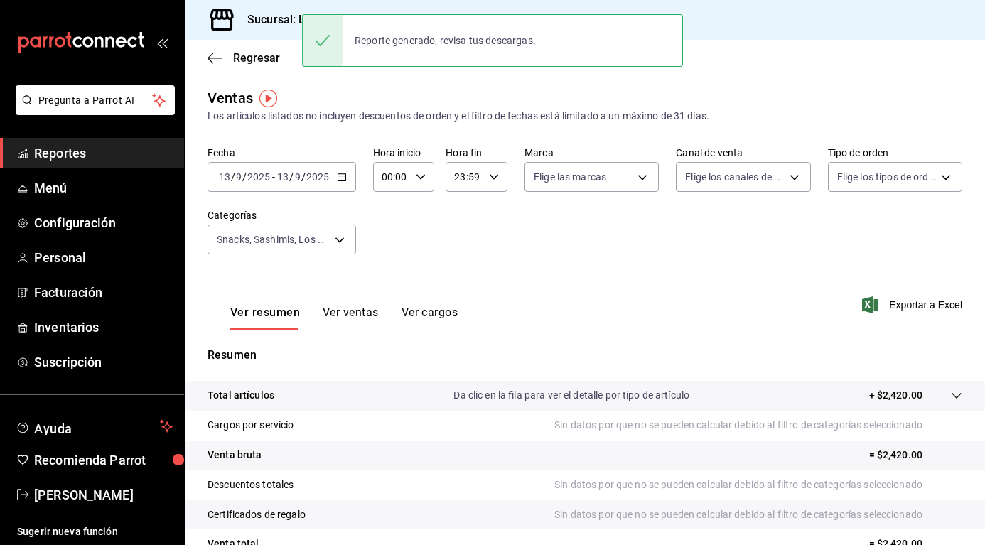
click at [341, 178] on icon "button" at bounding box center [342, 177] width 10 height 10
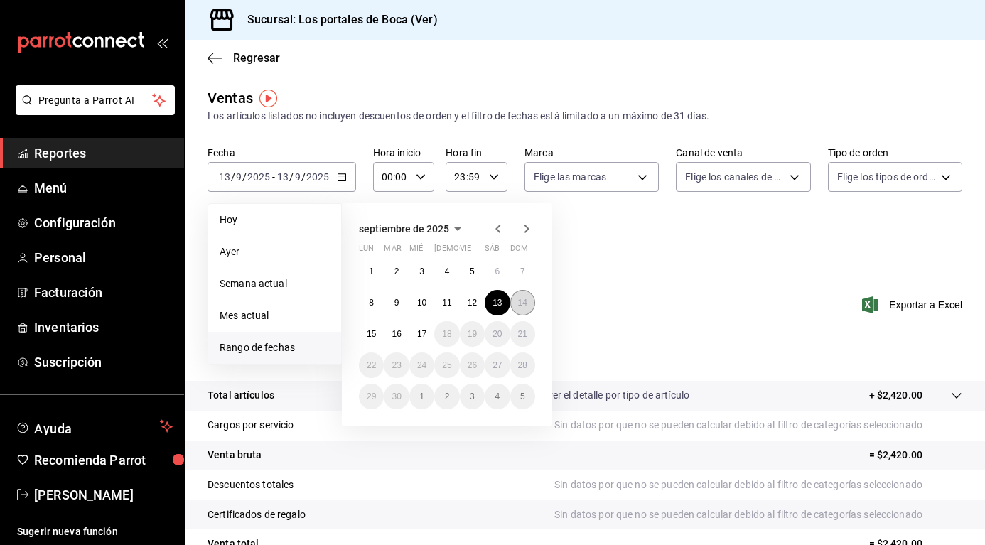
click at [520, 306] on abbr "14" at bounding box center [522, 303] width 9 height 10
click at [519, 306] on abbr "14" at bounding box center [522, 303] width 9 height 10
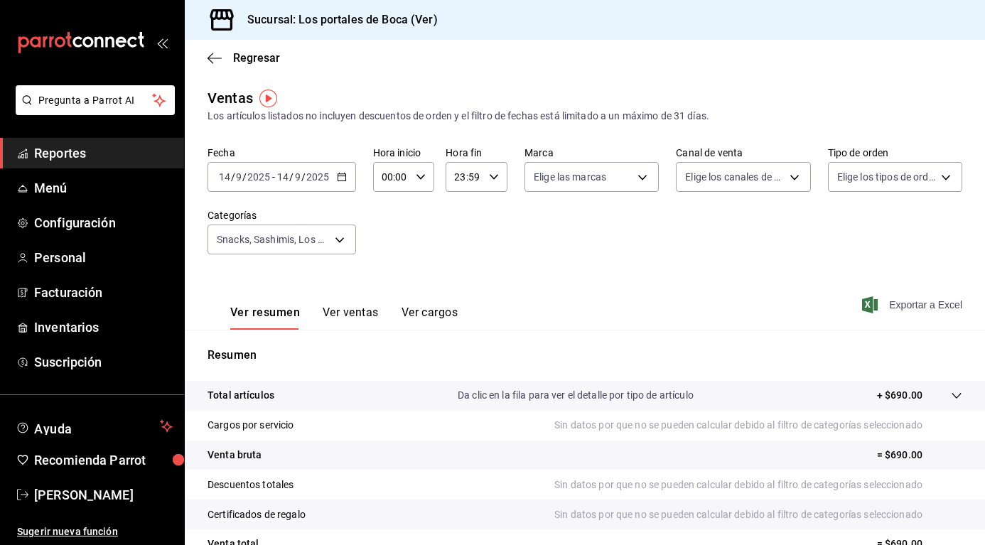
click at [890, 314] on div "Ver resumen Ver ventas Ver cargos Exportar a Excel" at bounding box center [585, 300] width 800 height 58
click at [865, 308] on icon "button" at bounding box center [870, 304] width 16 height 17
click at [349, 182] on div "[DATE] [DATE] - [DATE] [DATE]" at bounding box center [281, 177] width 149 height 30
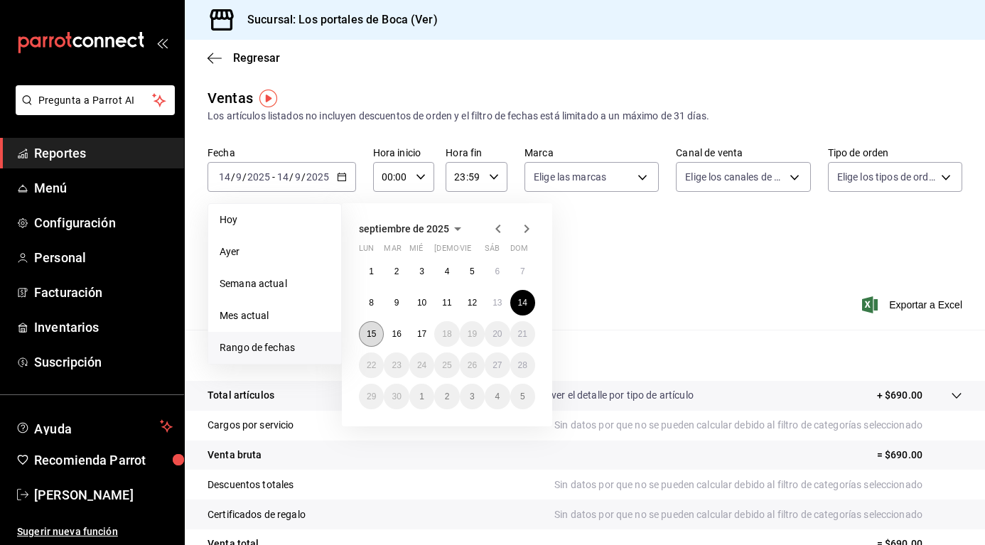
click at [368, 336] on abbr "15" at bounding box center [371, 334] width 9 height 10
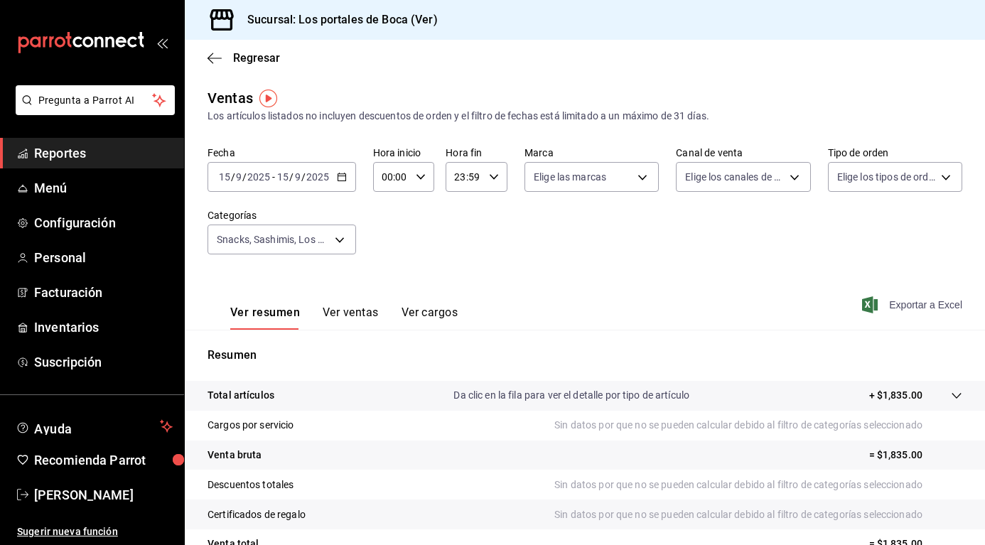
click at [900, 308] on span "Exportar a Excel" at bounding box center [913, 304] width 97 height 17
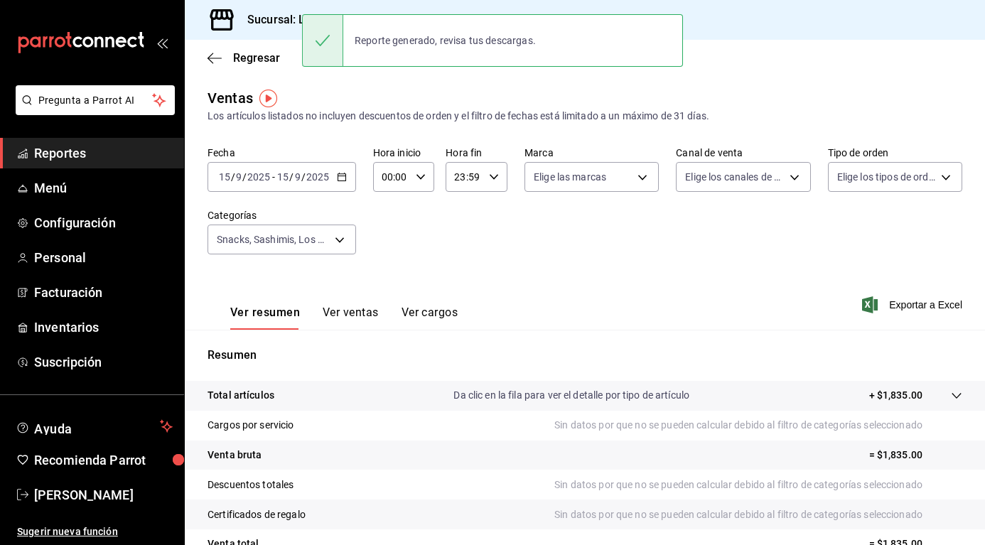
click at [342, 175] on icon "button" at bounding box center [342, 177] width 10 height 10
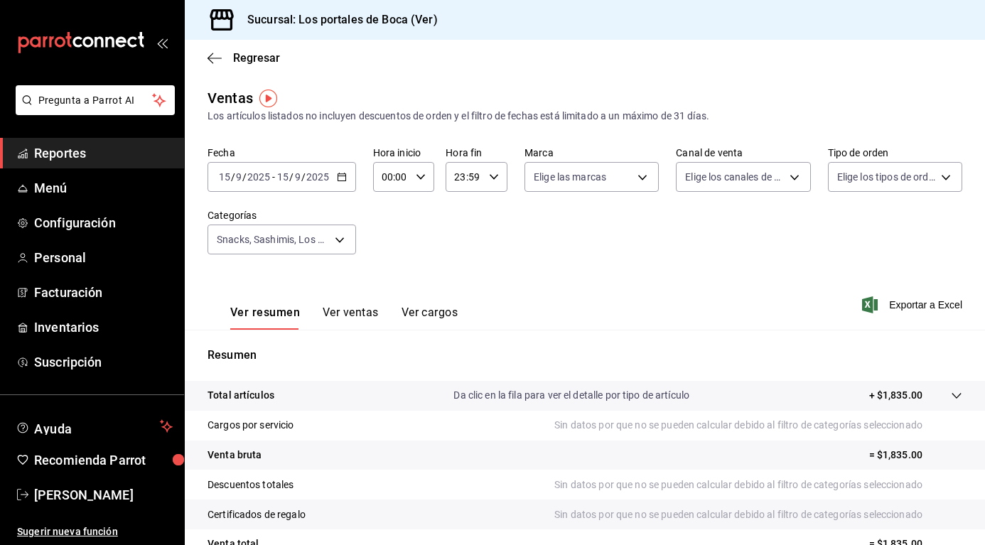
click at [342, 175] on icon "button" at bounding box center [342, 177] width 10 height 10
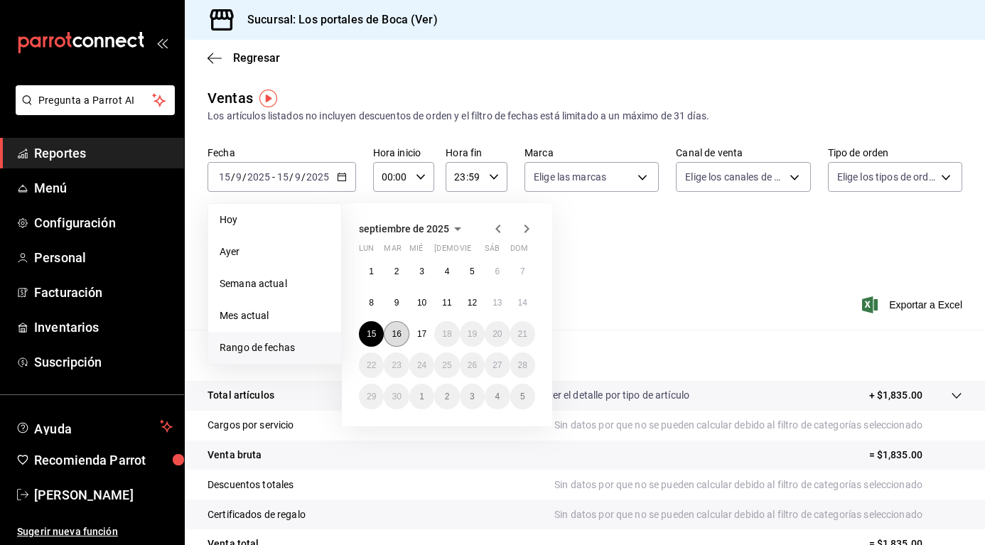
click at [396, 330] on abbr "16" at bounding box center [396, 334] width 9 height 10
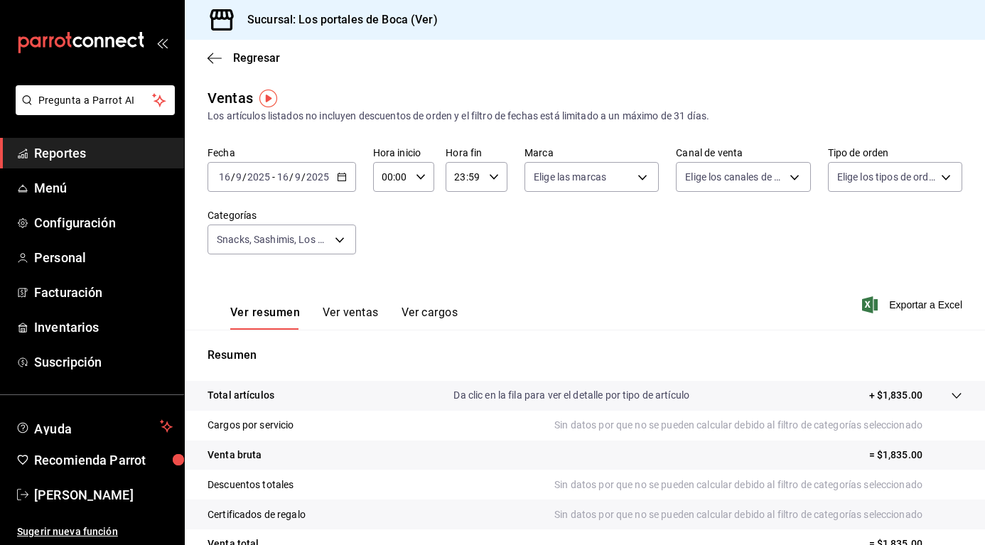
click at [396, 330] on div "Resumen Total artículos Da clic en la fila para ver el detalle por tipo de artí…" at bounding box center [585, 483] width 800 height 306
